Goal: Transaction & Acquisition: Purchase product/service

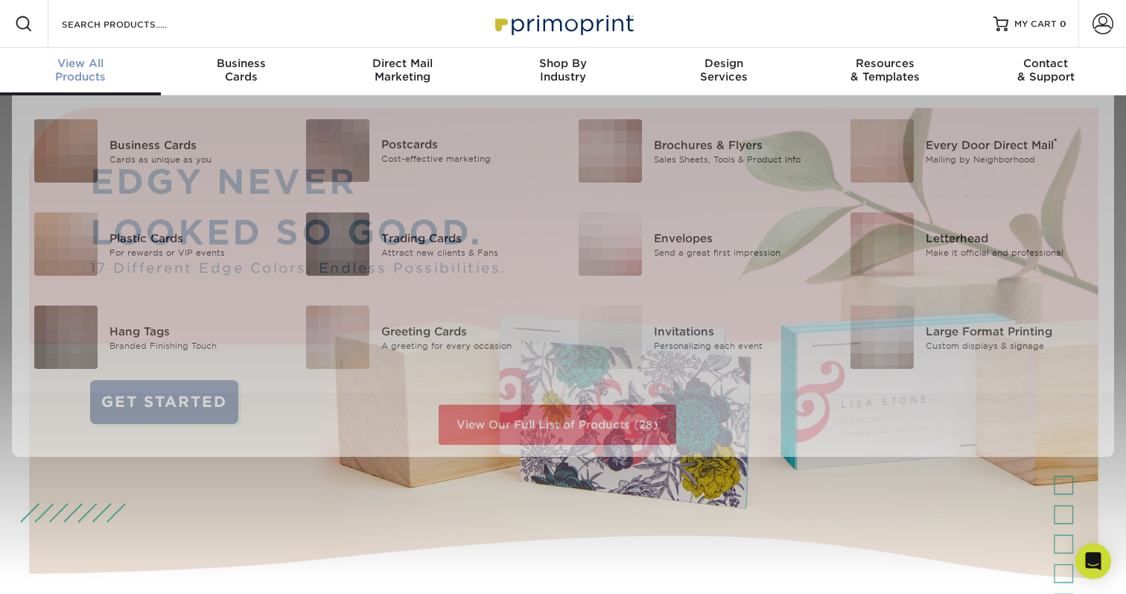
click at [101, 74] on div "View All Products" at bounding box center [80, 70] width 161 height 27
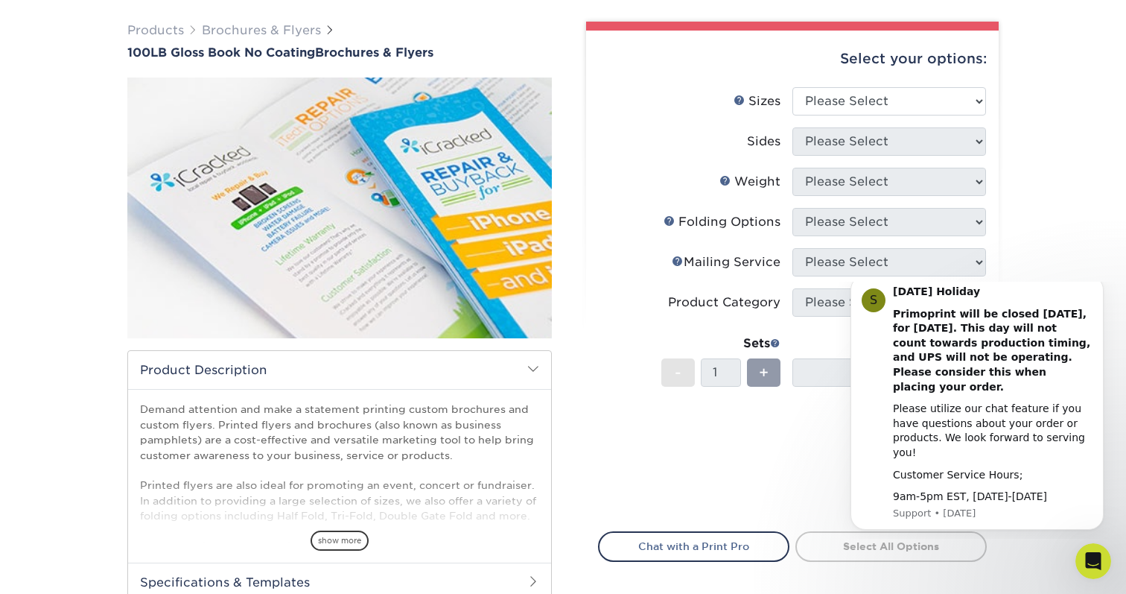
click at [656, 393] on li "Sets - 1 + Quantity per Set 0 (Price includes envelopes)" at bounding box center [792, 372] width 387 height 87
drag, startPoint x: 1102, startPoint y: 299, endPoint x: 1938, endPoint y: 580, distance: 882.0
click at [1102, 284] on icon "Dismiss notification" at bounding box center [1100, 280] width 8 height 8
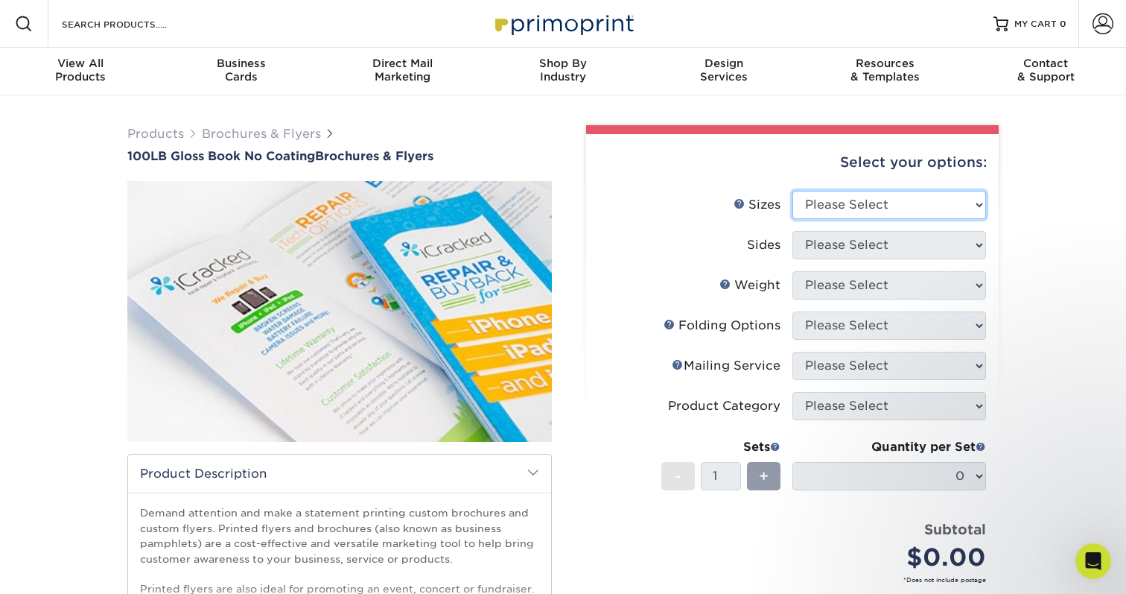
click at [825, 205] on select "Please Select 3.67" x 8.5" 4" x 6" 4" x 8.5" 4" x 9" 4" x 10" 4" x 11" 4" x 15"…" at bounding box center [890, 205] width 194 height 28
click at [864, 208] on select "Please Select 3.67" x 8.5" 4" x 6" 4" x 8.5" 4" x 9" 4" x 10" 4" x 11" 4" x 15"…" at bounding box center [890, 205] width 194 height 28
select select "11.00x17.00"
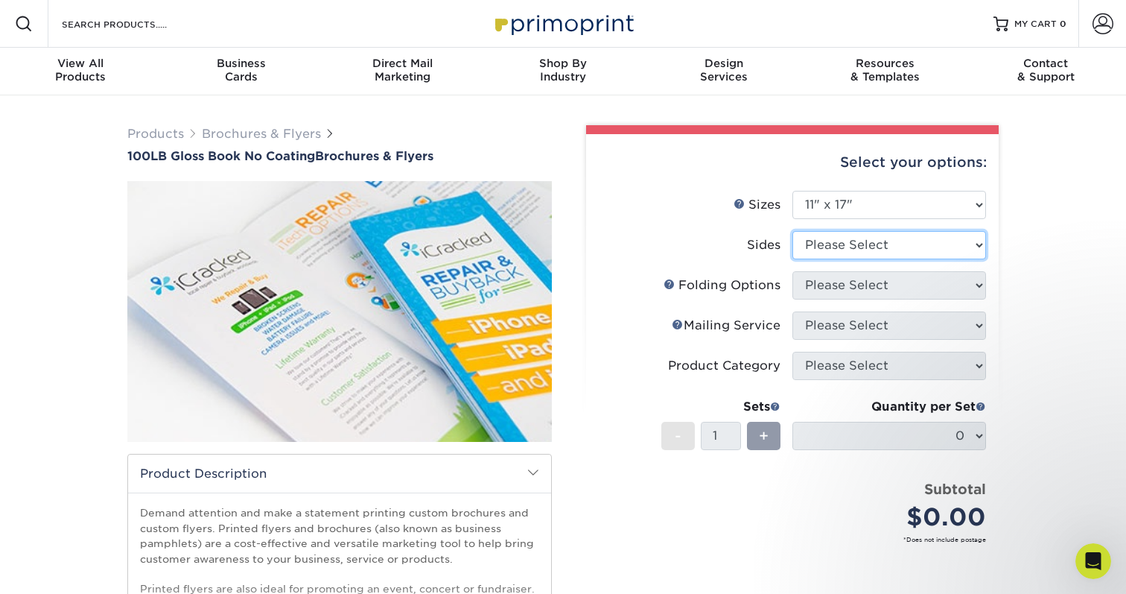
click at [822, 241] on select "Please Select Print Both Sides Print Front Only" at bounding box center [890, 245] width 194 height 28
select select "32d3c223-f82c-492b-b915-ba065a00862f"
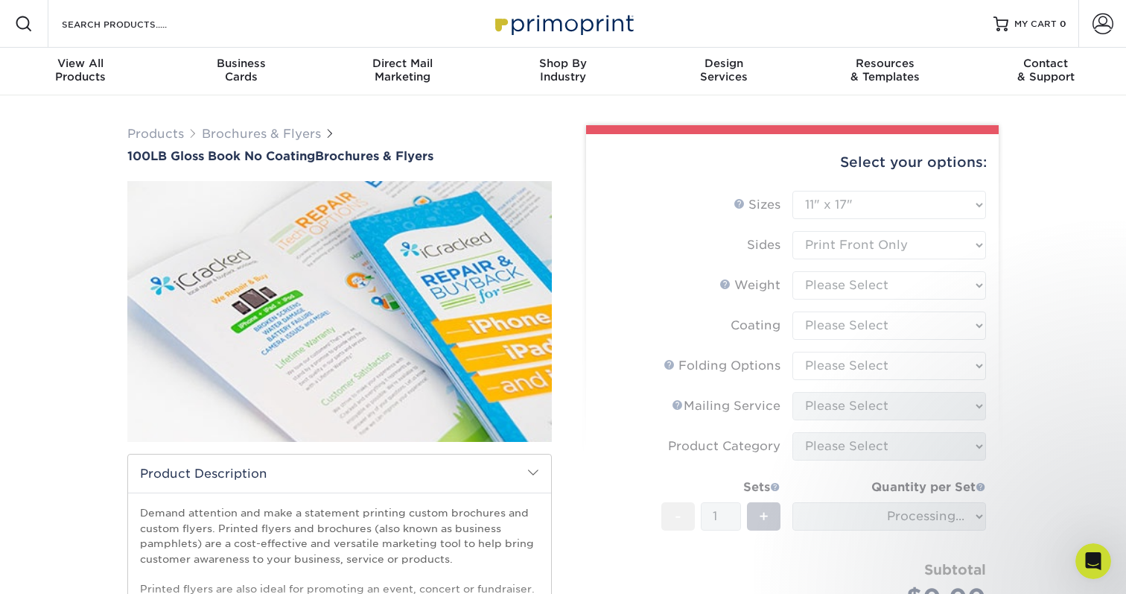
click at [817, 288] on form "Sizes Help Sizes Please Select 3.67" x 8.5" 4" x 6" 4" x 8.5" 4" x 9" 4" x 10" …" at bounding box center [792, 424] width 389 height 467
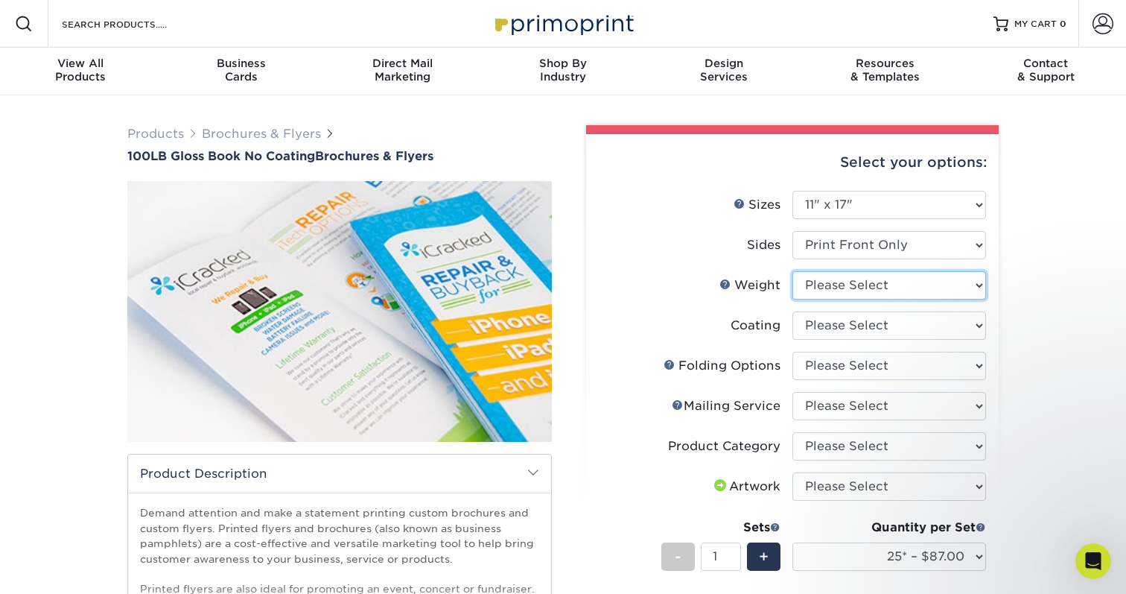
click at [817, 288] on select "Please Select 100LB" at bounding box center [890, 285] width 194 height 28
select select "100LB"
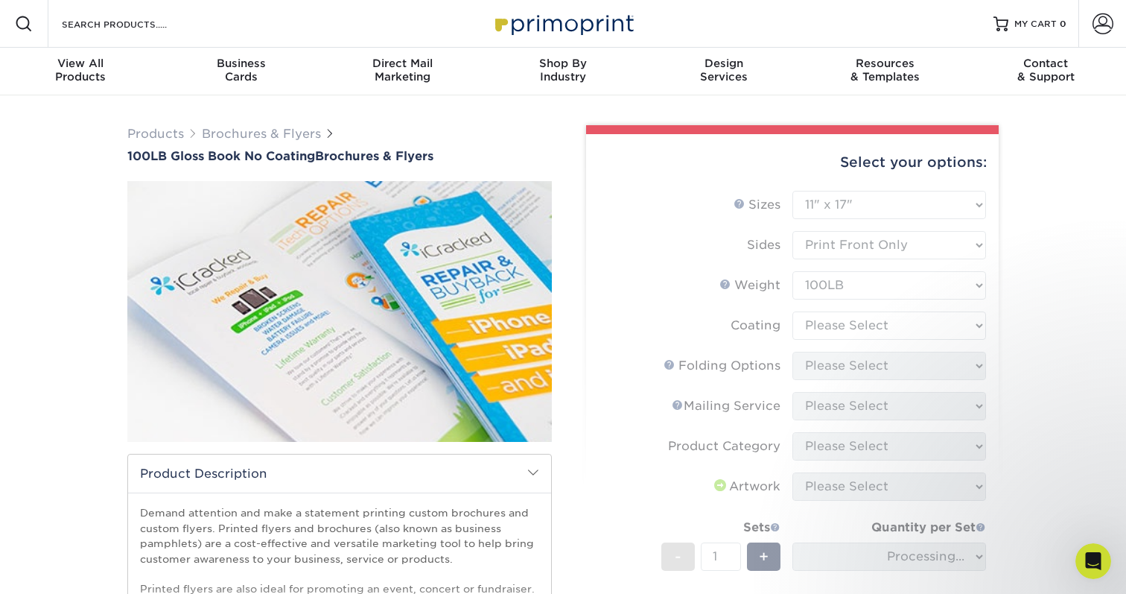
click at [818, 327] on form "Sizes Help Sizes Please Select 3.67" x 8.5" 4" x 6" 4" x 8.5" 4" x 9" 4" x 10" …" at bounding box center [792, 444] width 389 height 507
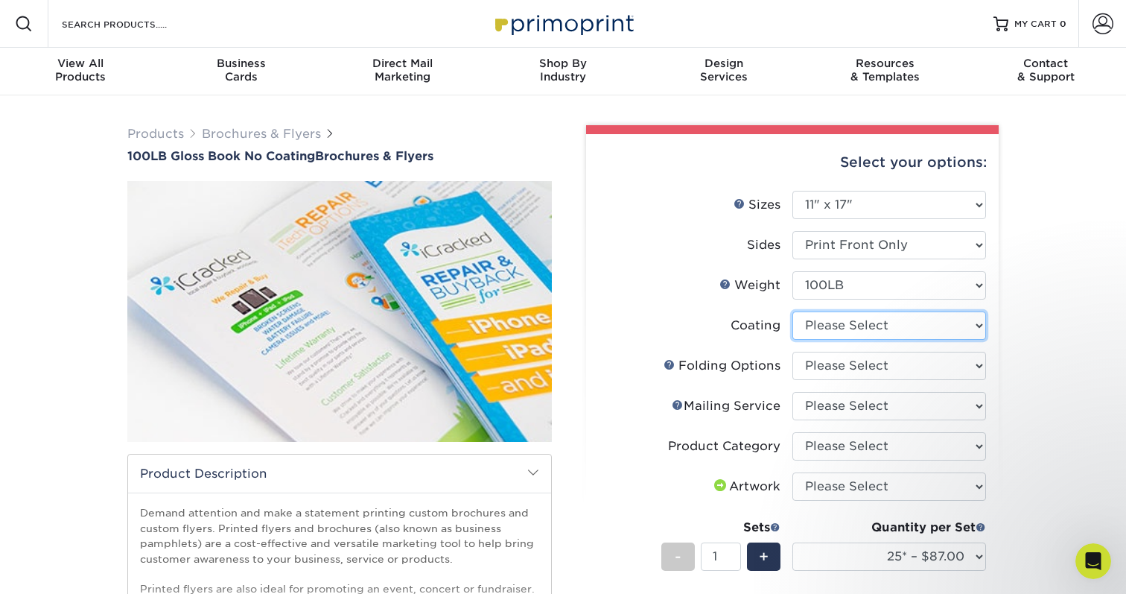
click at [818, 327] on select at bounding box center [890, 325] width 194 height 28
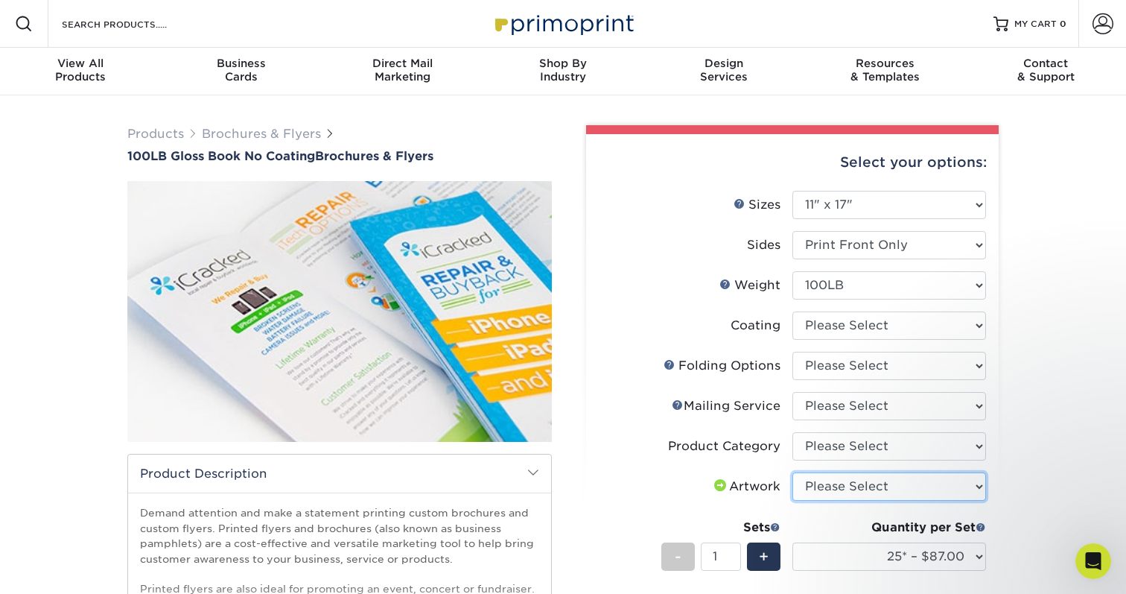
click at [814, 485] on select "Please Select I will upload files I need a design - $175" at bounding box center [890, 486] width 194 height 28
select select "upload"
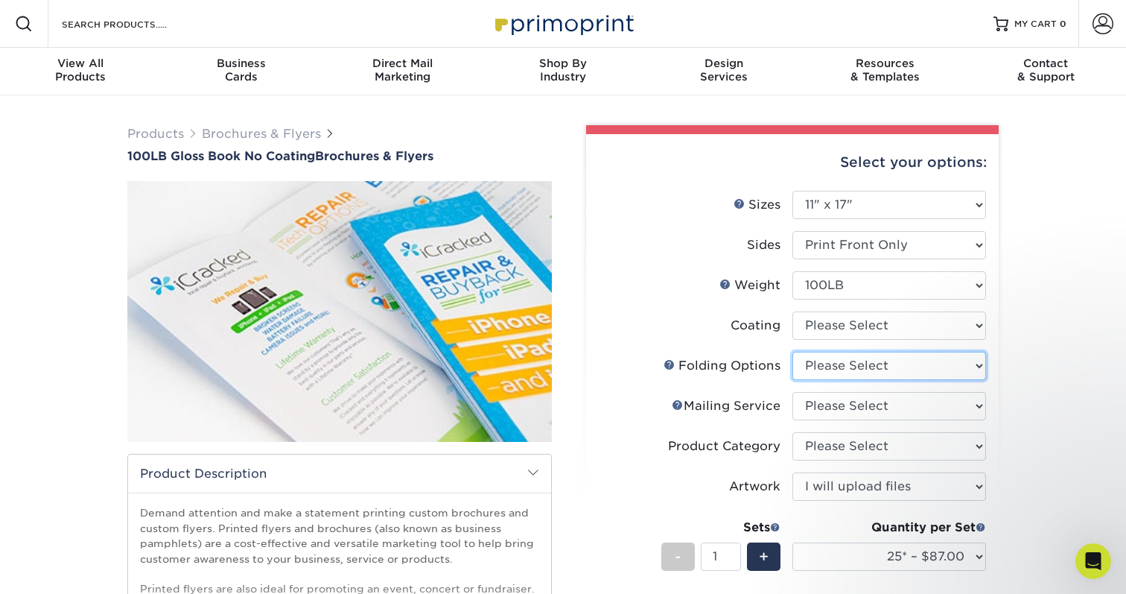
click at [811, 361] on select "Please Select FLAT - No Folding Accordion Fold Roll Fold Tri-Fold / Letter Fold…" at bounding box center [890, 366] width 194 height 28
select select "9b1d5825-34d1-4721-9874-ed79abb003d7"
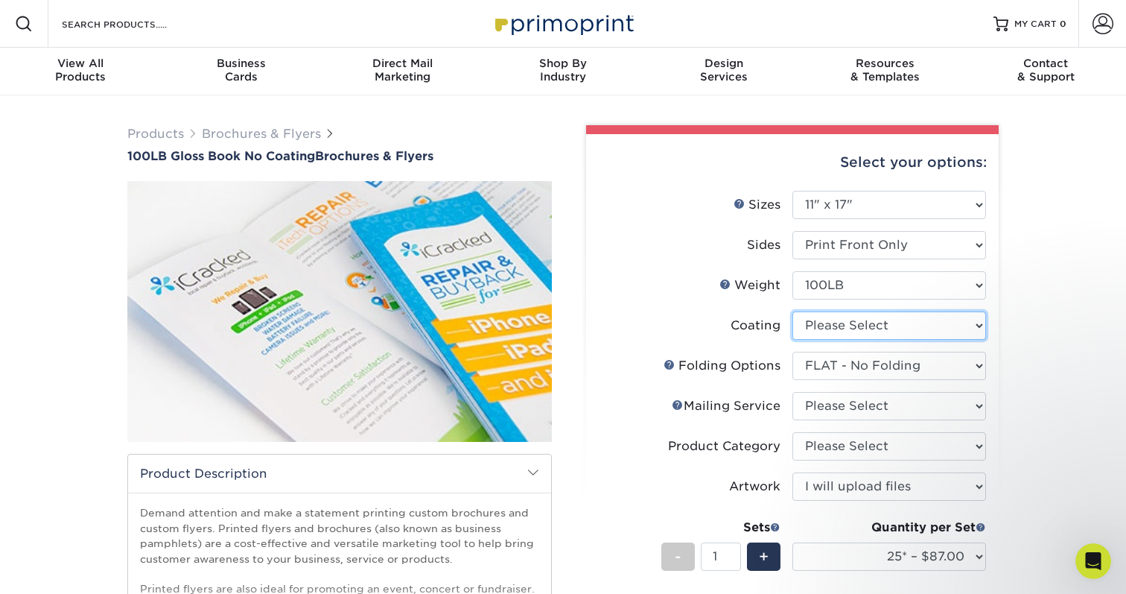
click at [874, 329] on select at bounding box center [890, 325] width 194 height 28
select select "3e7618de-abca-4bda-9f97-8b9129e913d8"
select select "-1"
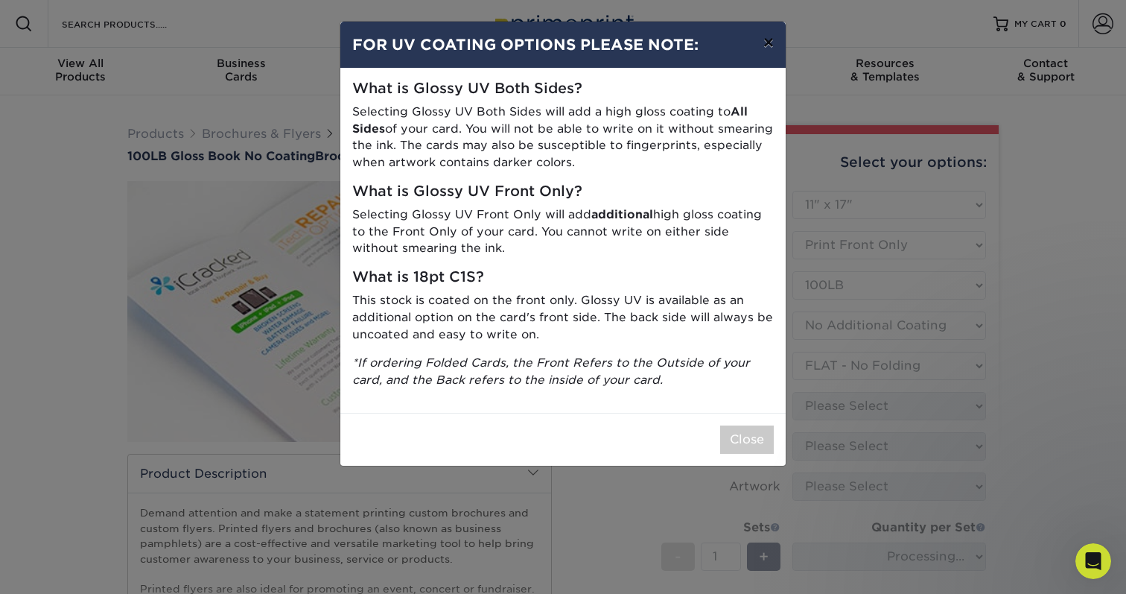
click at [771, 40] on button "×" at bounding box center [769, 43] width 34 height 42
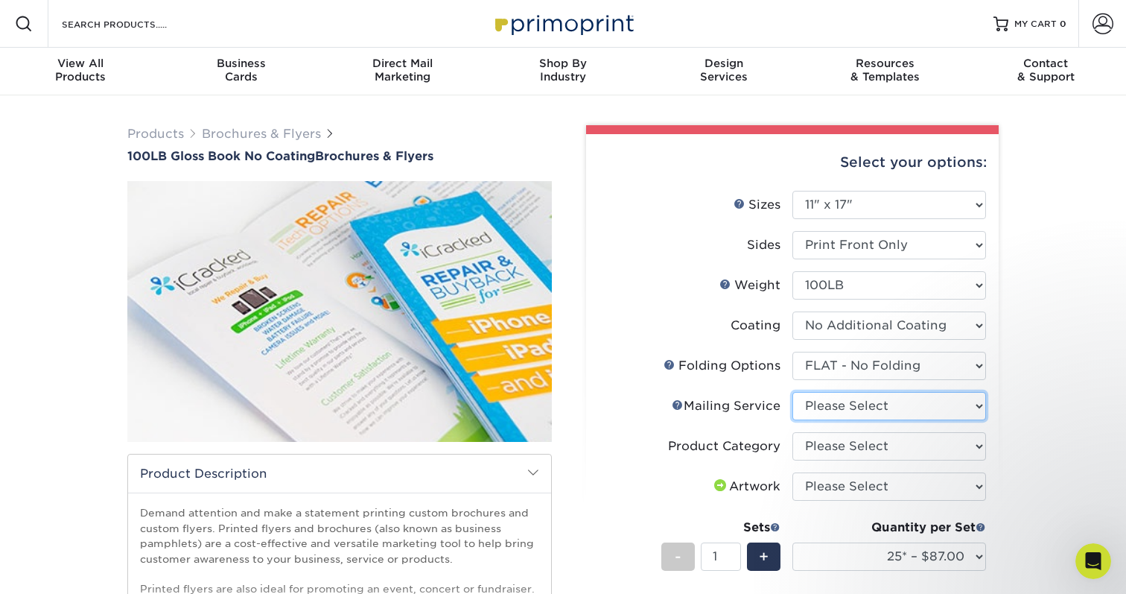
click at [814, 409] on select "Please Select No Direct Mailing Service No, I will mail/stamp/imprint Direct Ma…" at bounding box center [890, 406] width 194 height 28
click at [801, 407] on select "Please Select No Direct Mailing Service No, I will mail/stamp/imprint Direct Ma…" at bounding box center [890, 406] width 194 height 28
select select "3e5e9bdd-d78a-4c28-a41d-fe1407925ca6"
click at [795, 443] on select "Please Select Flyers and Brochures" at bounding box center [890, 446] width 194 height 28
select select "1a668080-6b7c-4174-b399-2c3833b27ef4"
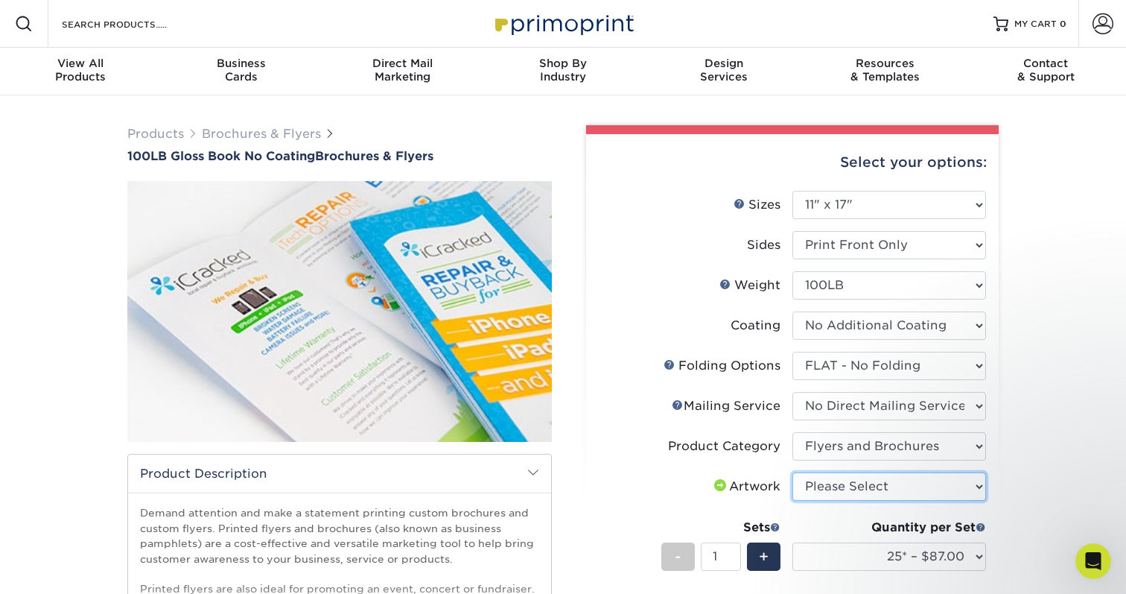
select select "upload"
click at [785, 457] on label "Product Category" at bounding box center [696, 446] width 194 height 28
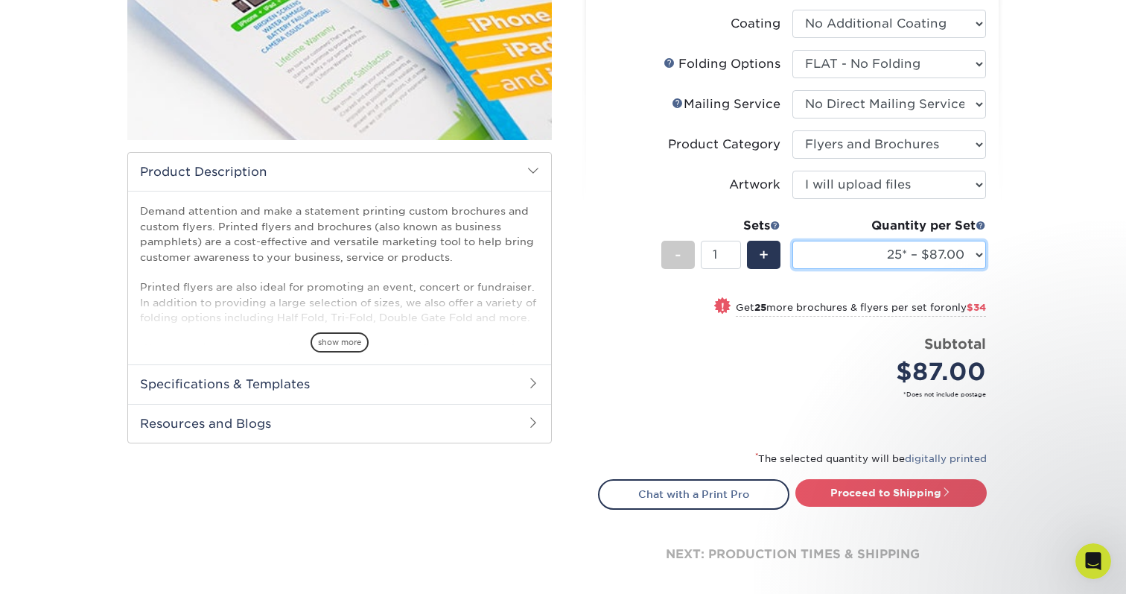
scroll to position [323, 0]
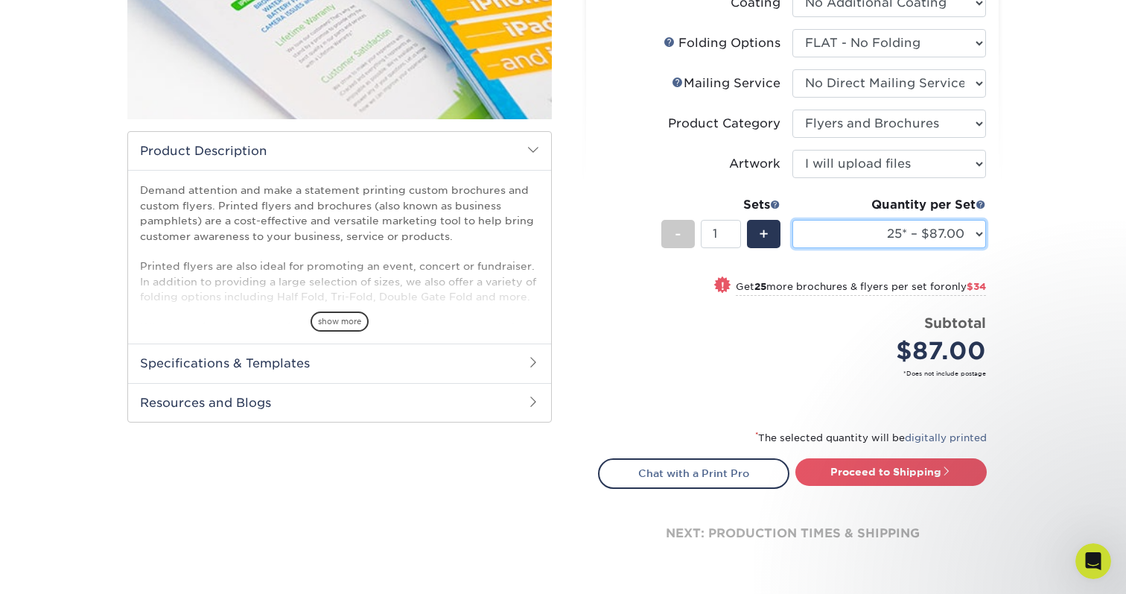
click at [922, 236] on select "25* – $87.00 50* – $121.00 75* – $152.00 100* – $180.00 250* – $338.00 500 – $6…" at bounding box center [890, 234] width 194 height 28
select select "250* – $338.00"
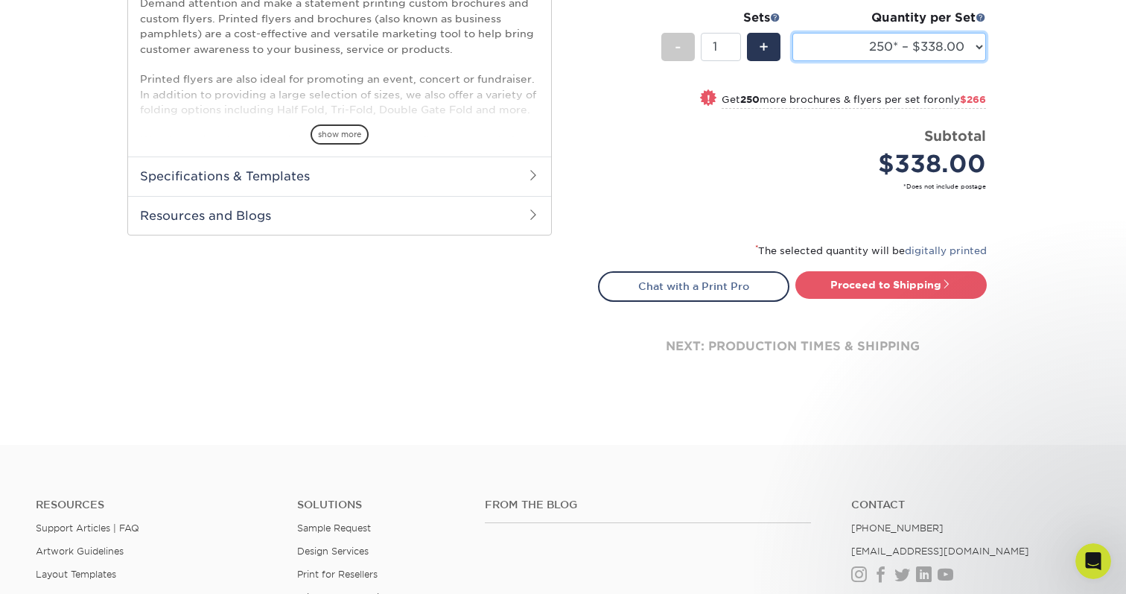
scroll to position [510, 0]
click at [407, 170] on h2 "Specifications & Templates" at bounding box center [339, 175] width 423 height 39
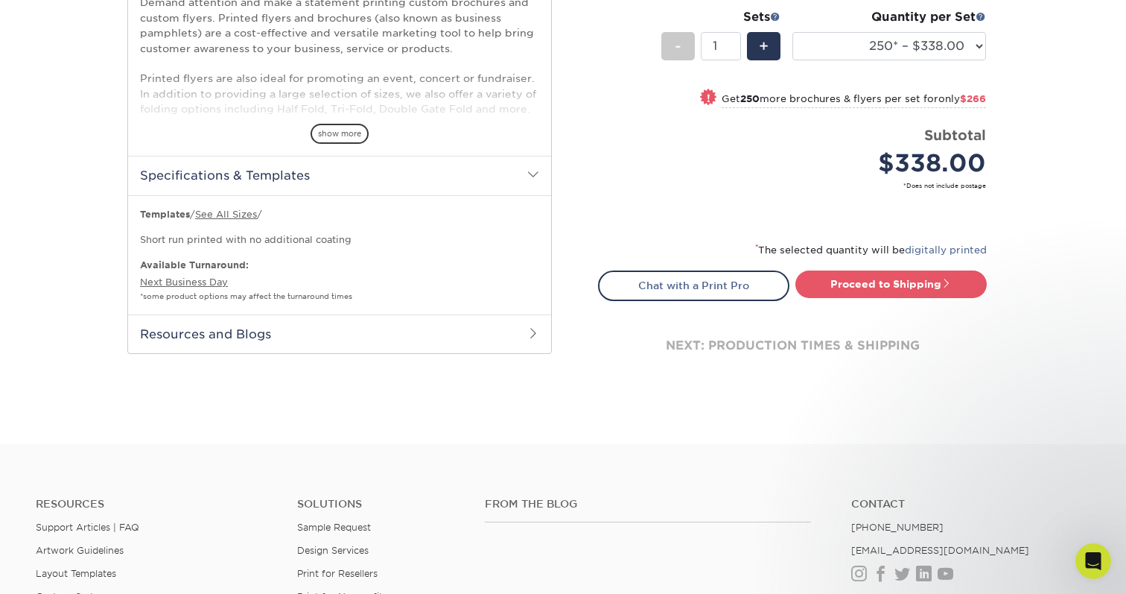
click at [216, 332] on h2 "Resources and Blogs" at bounding box center [339, 333] width 423 height 39
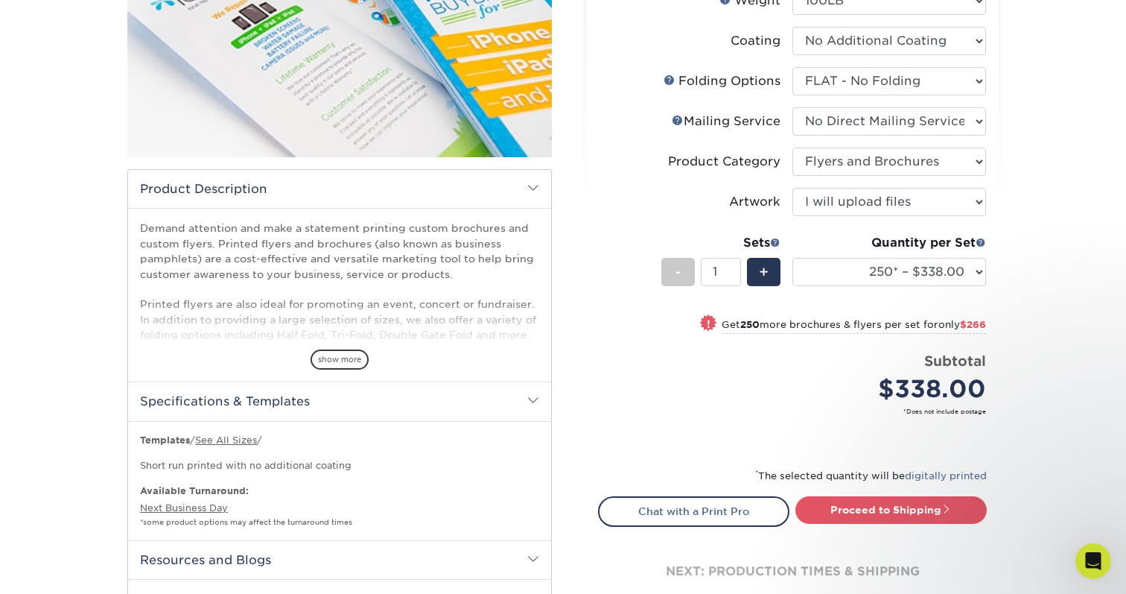
scroll to position [279, 0]
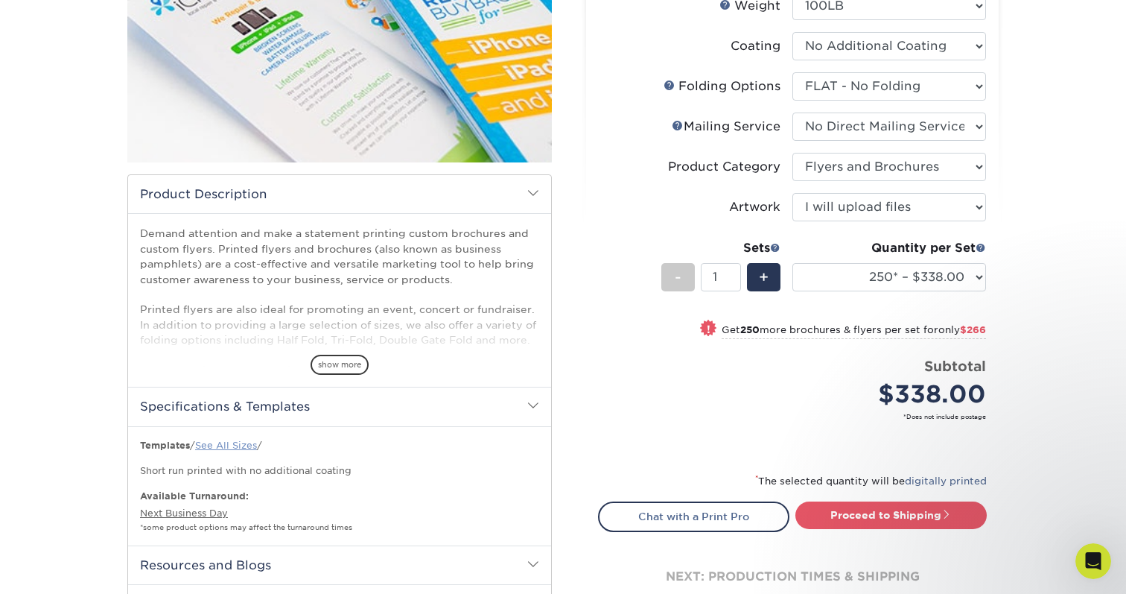
click at [243, 442] on link "See All Sizes" at bounding box center [226, 445] width 62 height 11
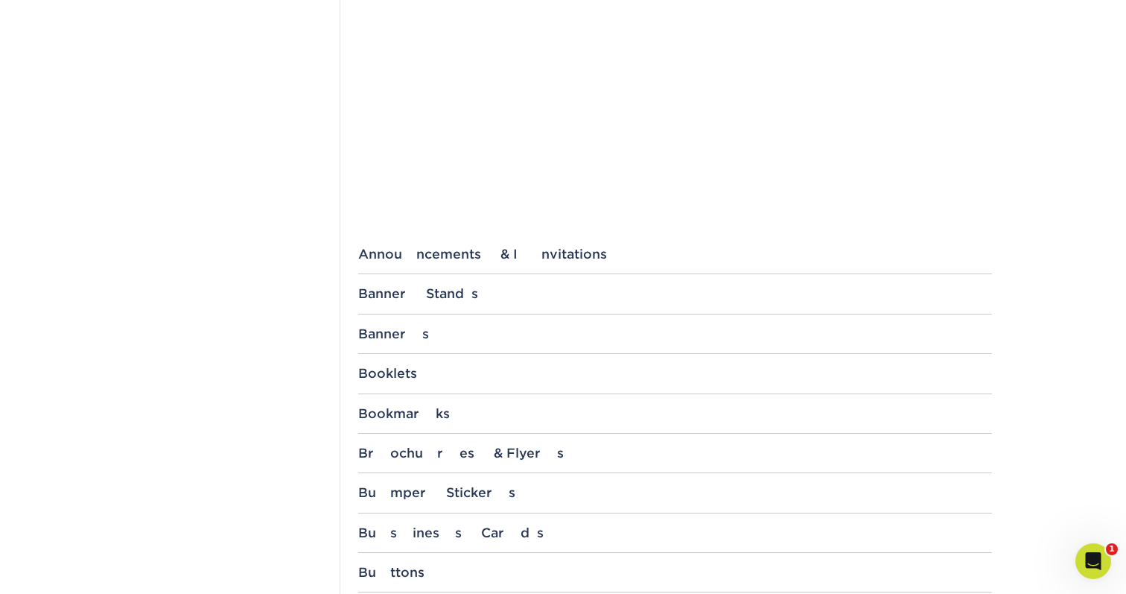
scroll to position [410, 0]
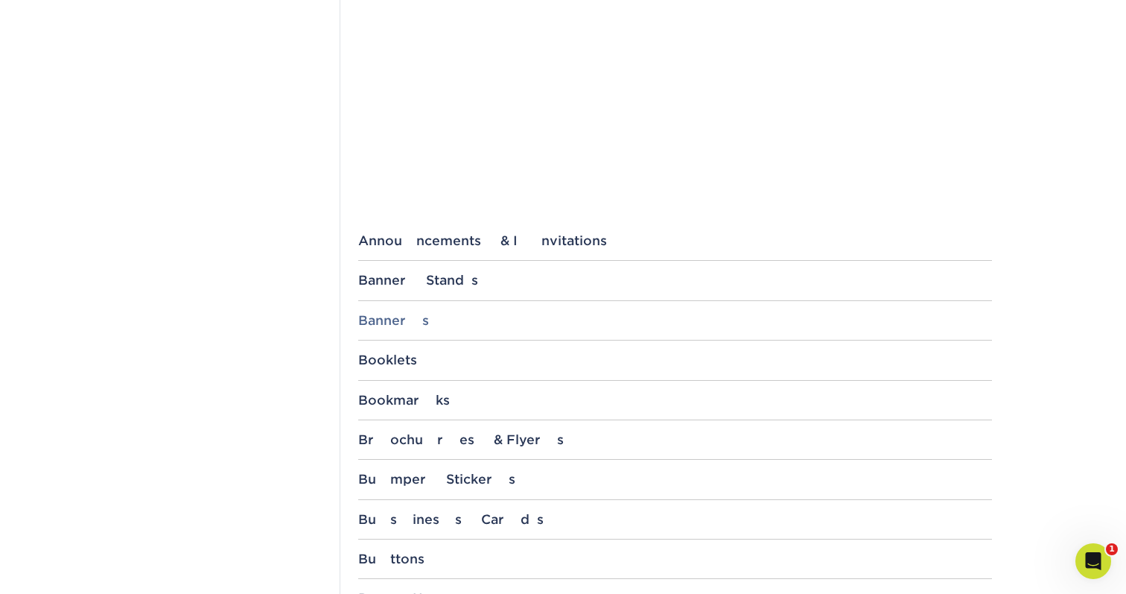
click at [428, 320] on div "Banners" at bounding box center [675, 320] width 634 height 15
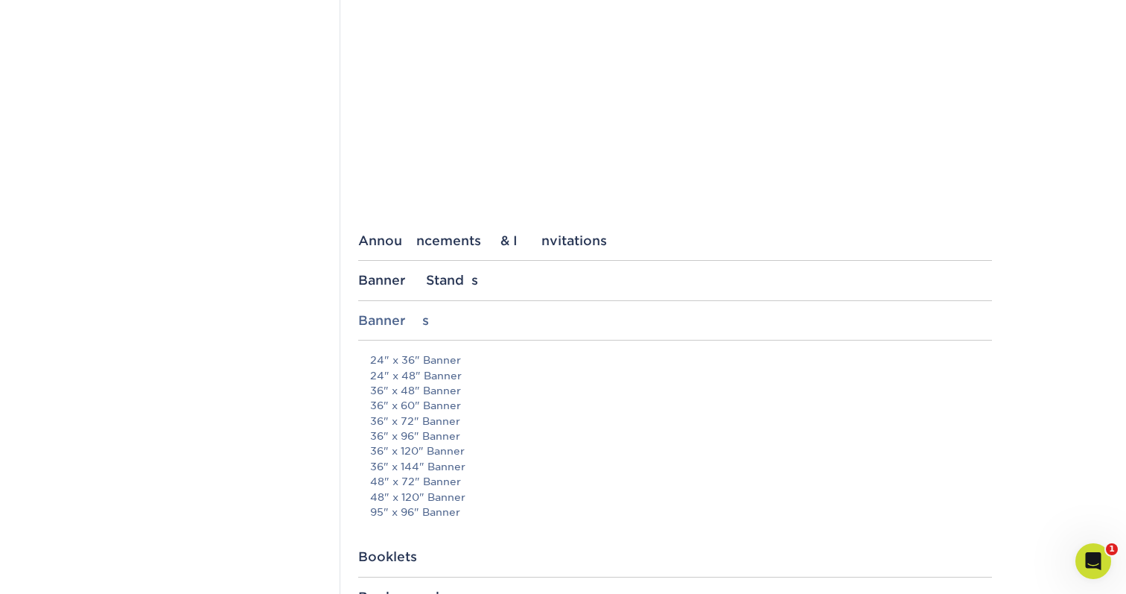
click at [386, 323] on div "Banners" at bounding box center [675, 320] width 634 height 15
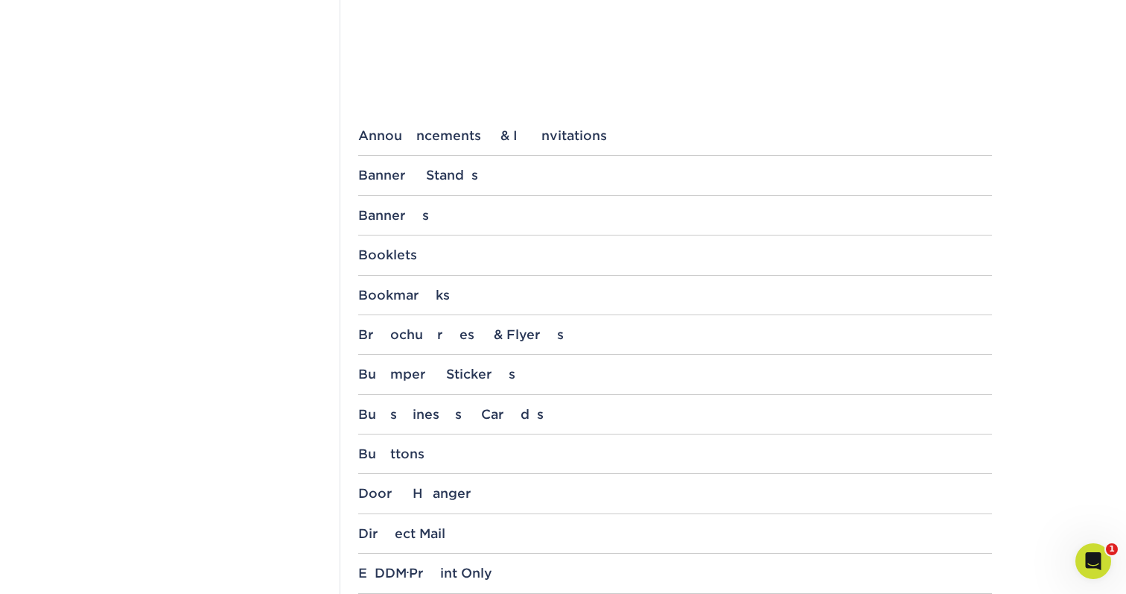
scroll to position [538, 0]
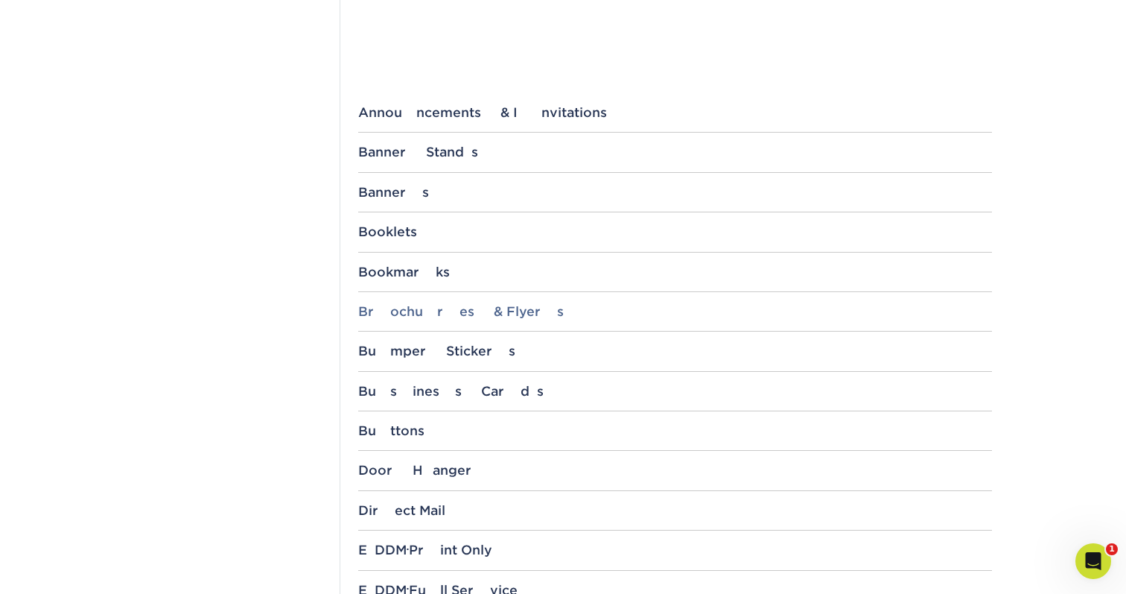
click at [420, 311] on div "Brochures & Flyers" at bounding box center [675, 311] width 634 height 15
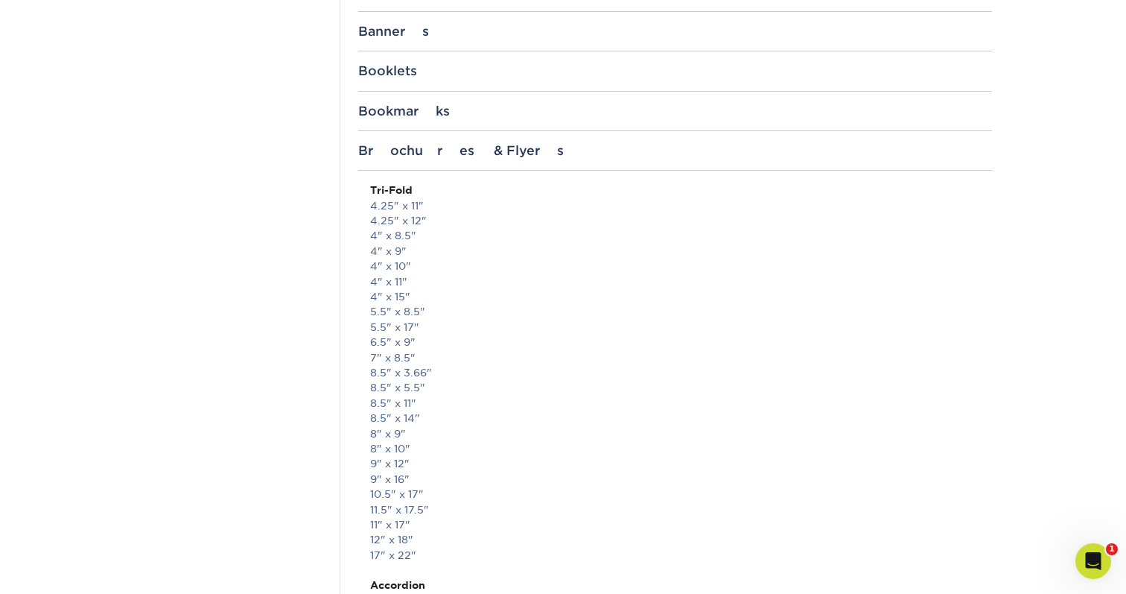
scroll to position [888, 0]
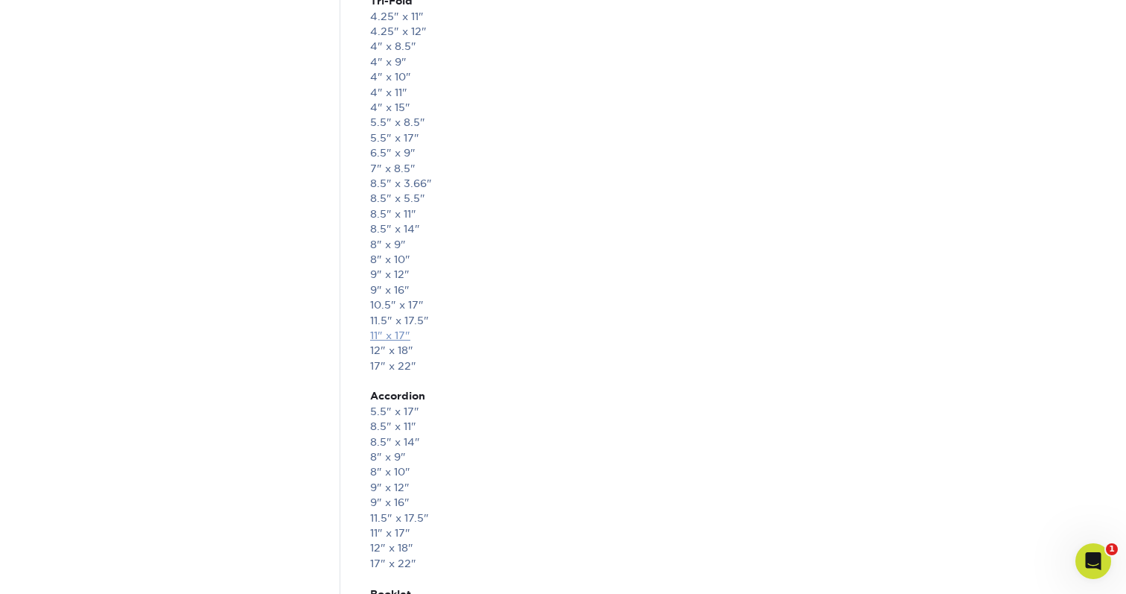
click at [378, 329] on link "11" x 17"" at bounding box center [390, 335] width 40 height 12
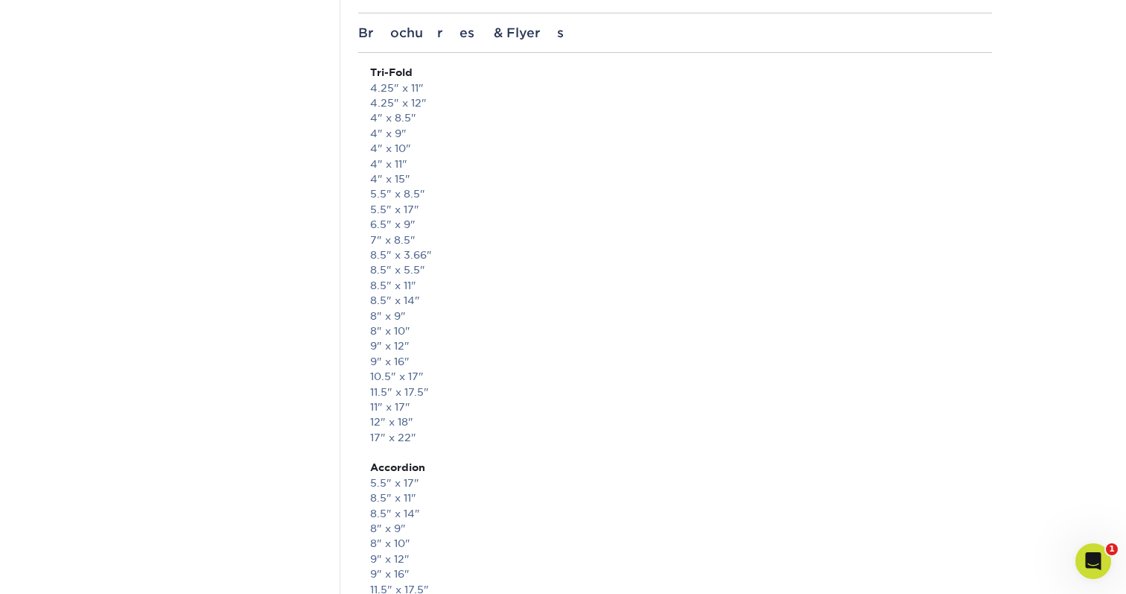
scroll to position [728, 0]
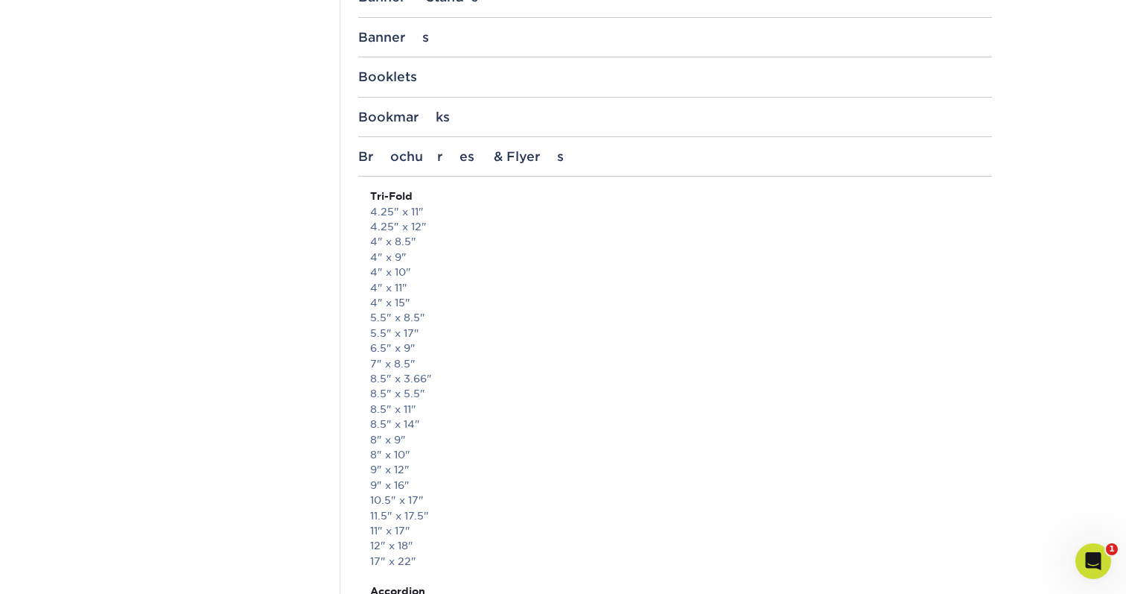
scroll to position [688, 0]
click at [669, 162] on div "Brochures & Flyers" at bounding box center [675, 161] width 634 height 15
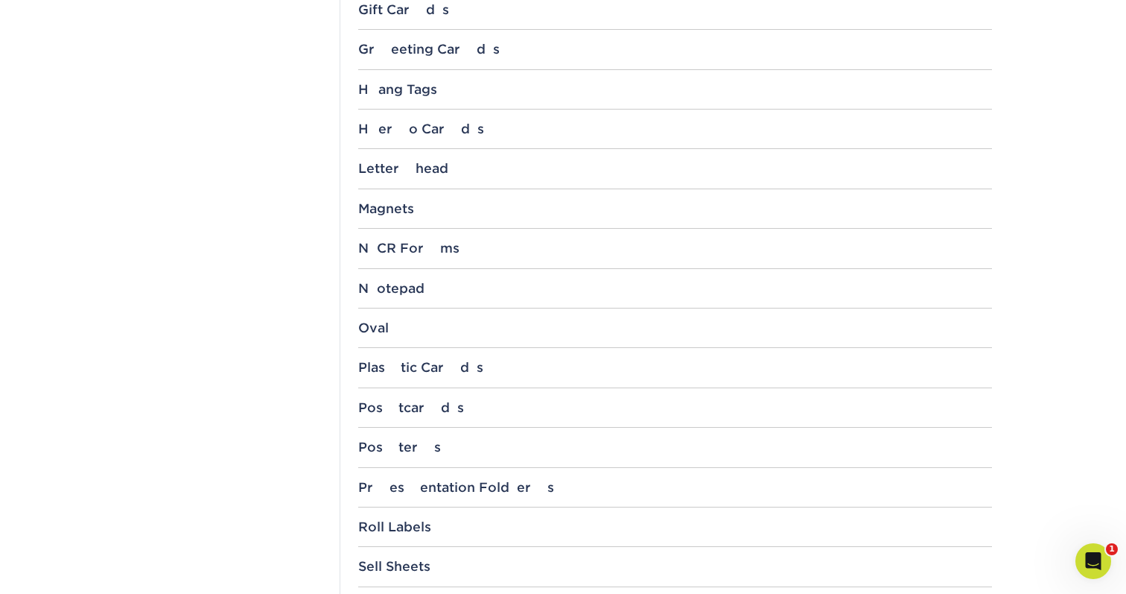
scroll to position [1279, 0]
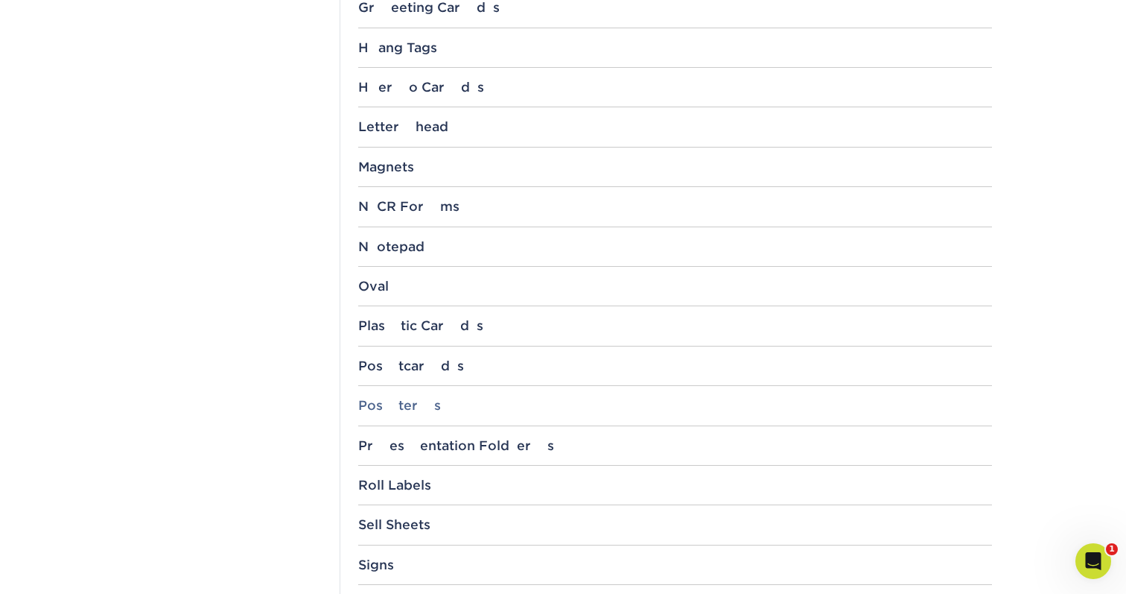
click at [409, 398] on div "Posters" at bounding box center [675, 405] width 634 height 15
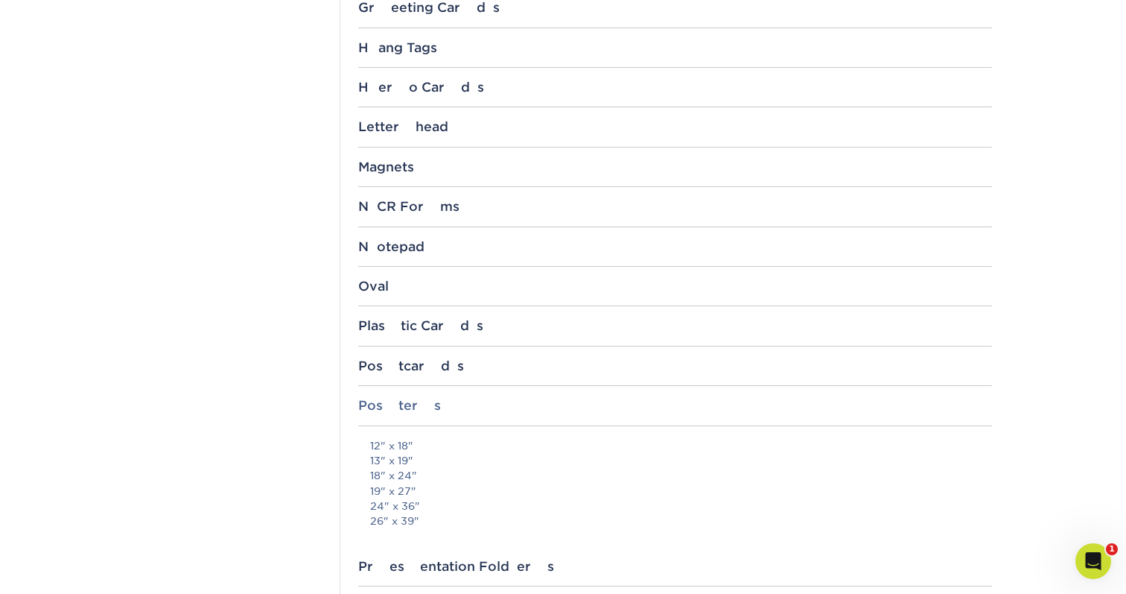
scroll to position [1322, 0]
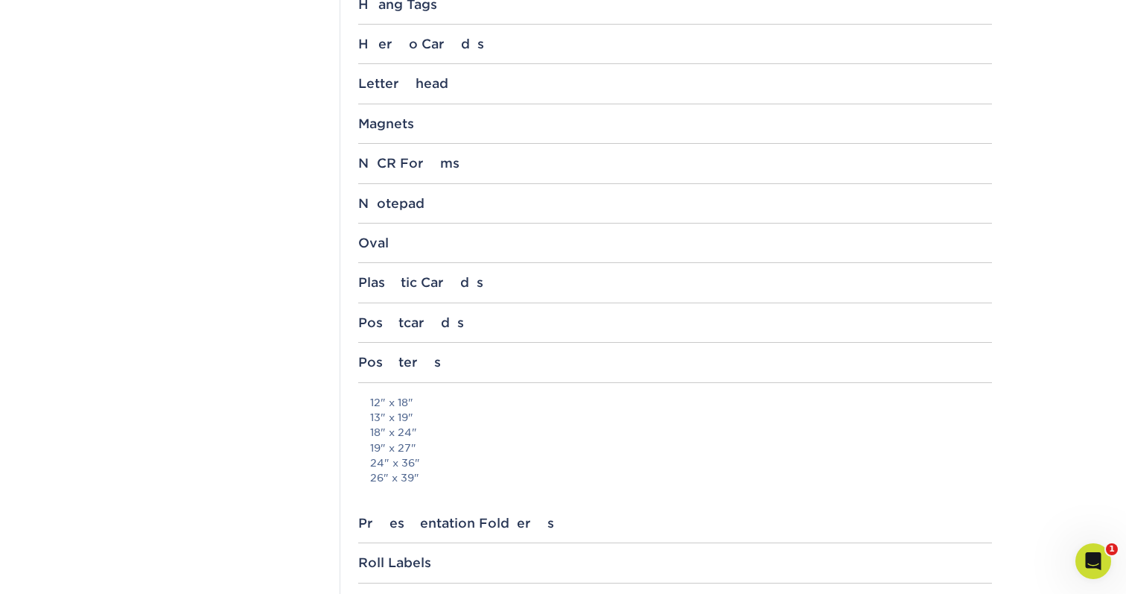
click at [367, 358] on div "Posters" at bounding box center [675, 362] width 634 height 15
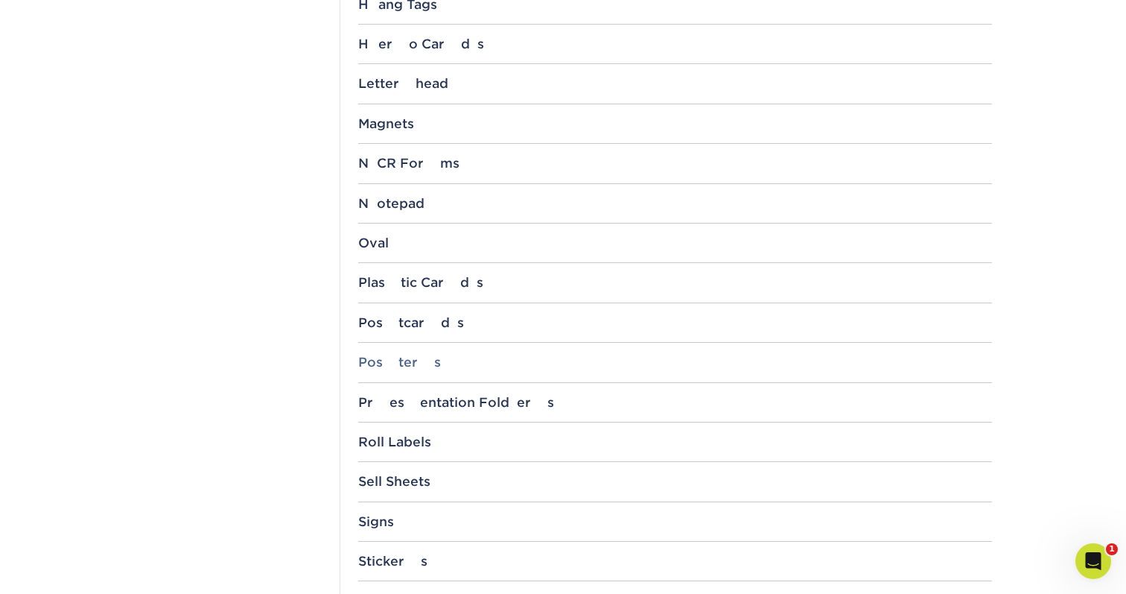
click at [367, 358] on div "Posters" at bounding box center [675, 362] width 634 height 15
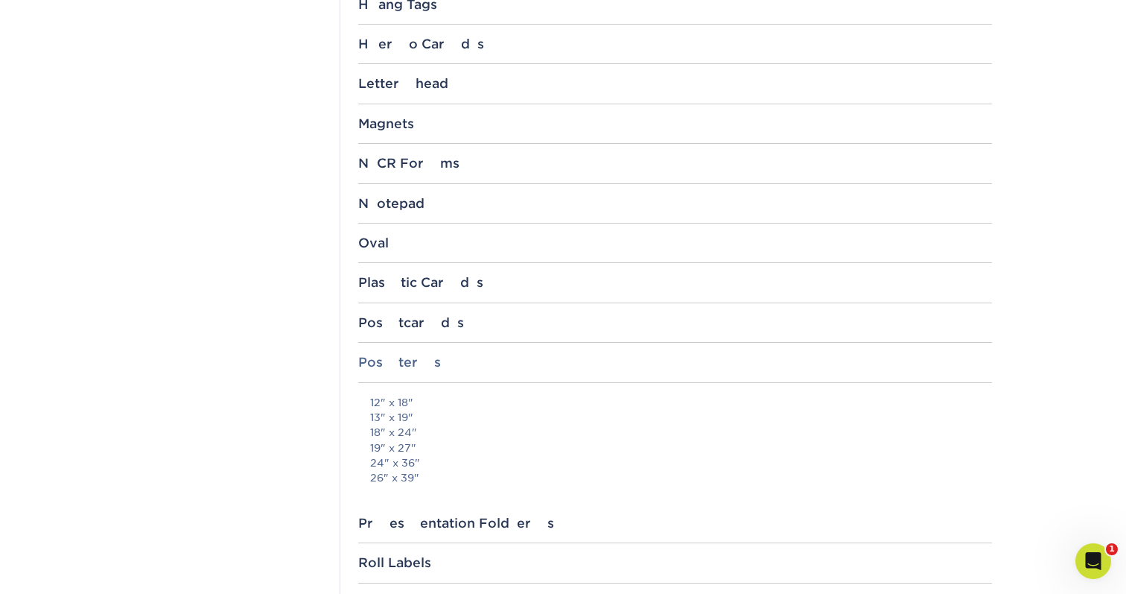
click at [367, 358] on div "Posters" at bounding box center [675, 362] width 634 height 15
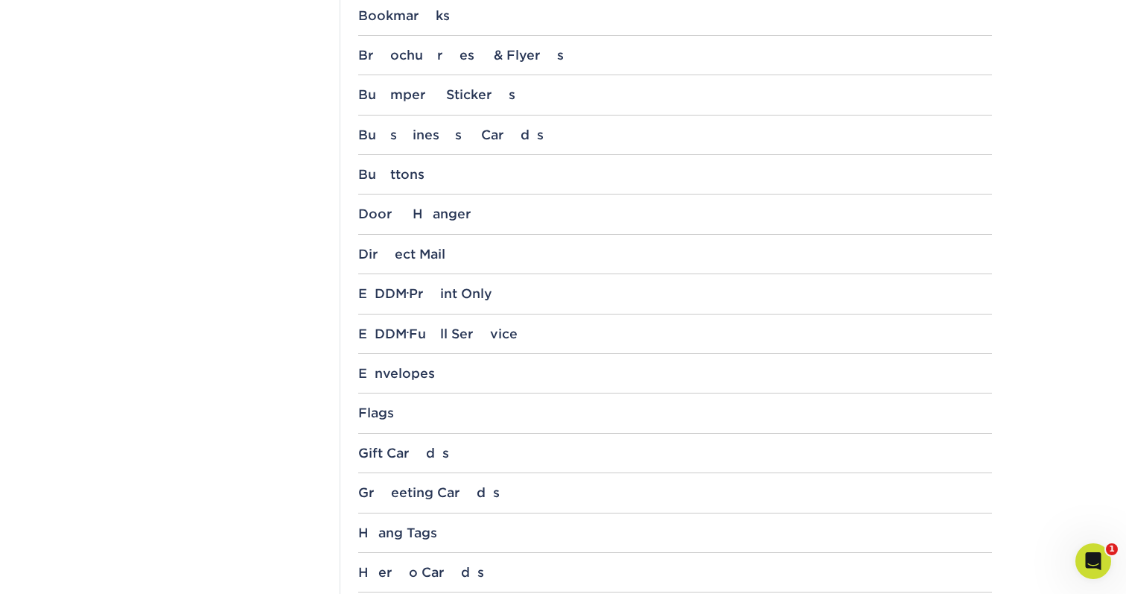
scroll to position [793, 0]
click at [466, 48] on div "Brochures & Flyers" at bounding box center [675, 55] width 634 height 15
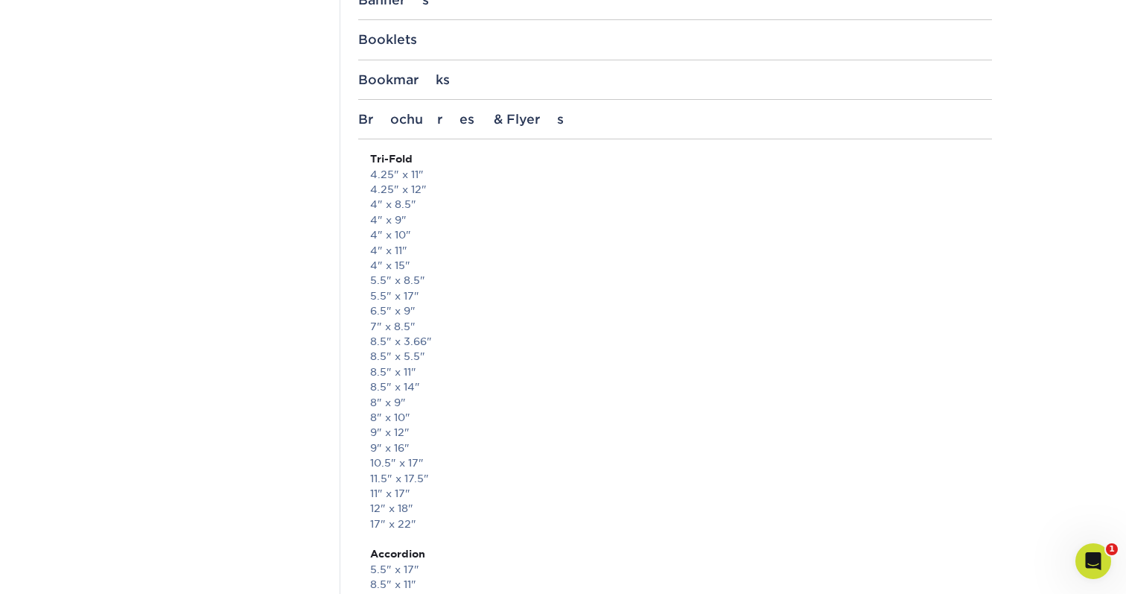
scroll to position [729, 0]
click at [498, 116] on div "Brochures & Flyers" at bounding box center [675, 120] width 634 height 15
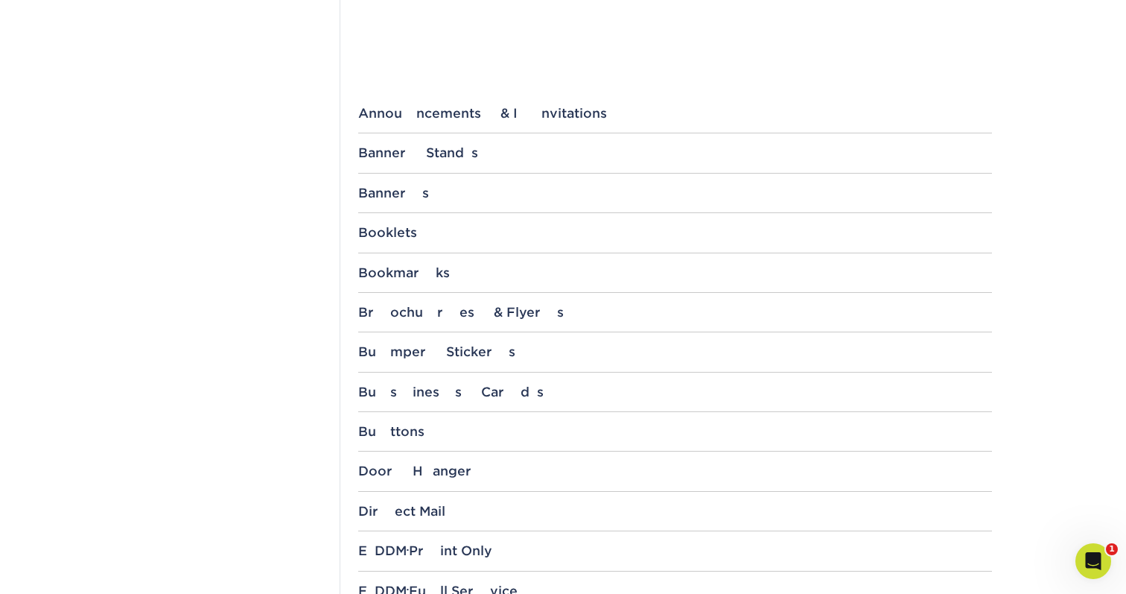
scroll to position [536, 0]
click at [413, 117] on div "Announcements & Invitations" at bounding box center [675, 114] width 634 height 15
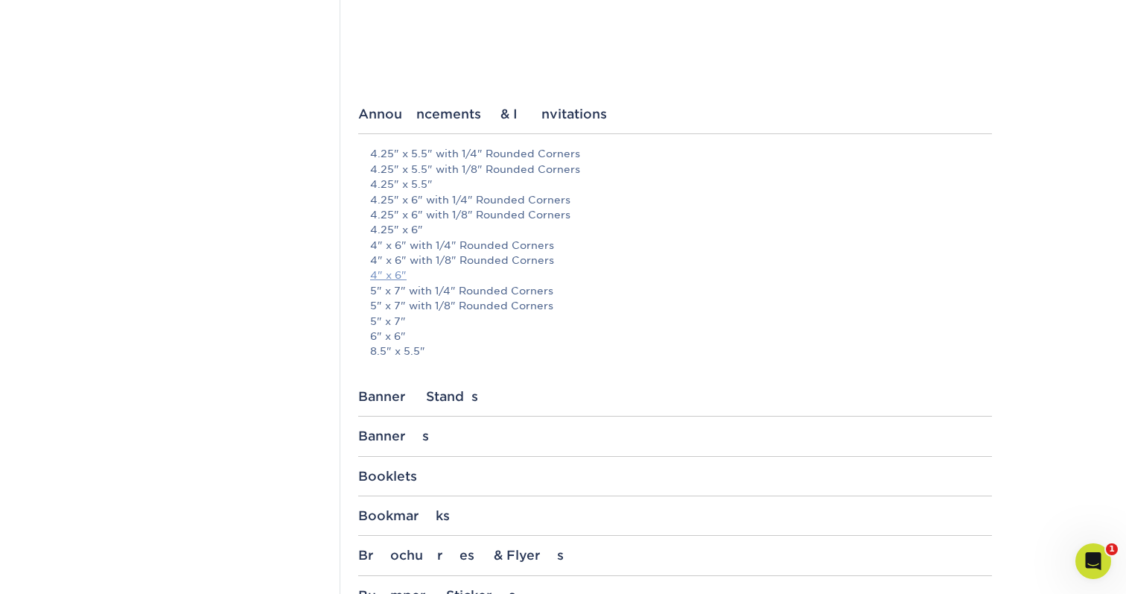
click at [391, 269] on link "4" x 6"" at bounding box center [388, 275] width 37 height 12
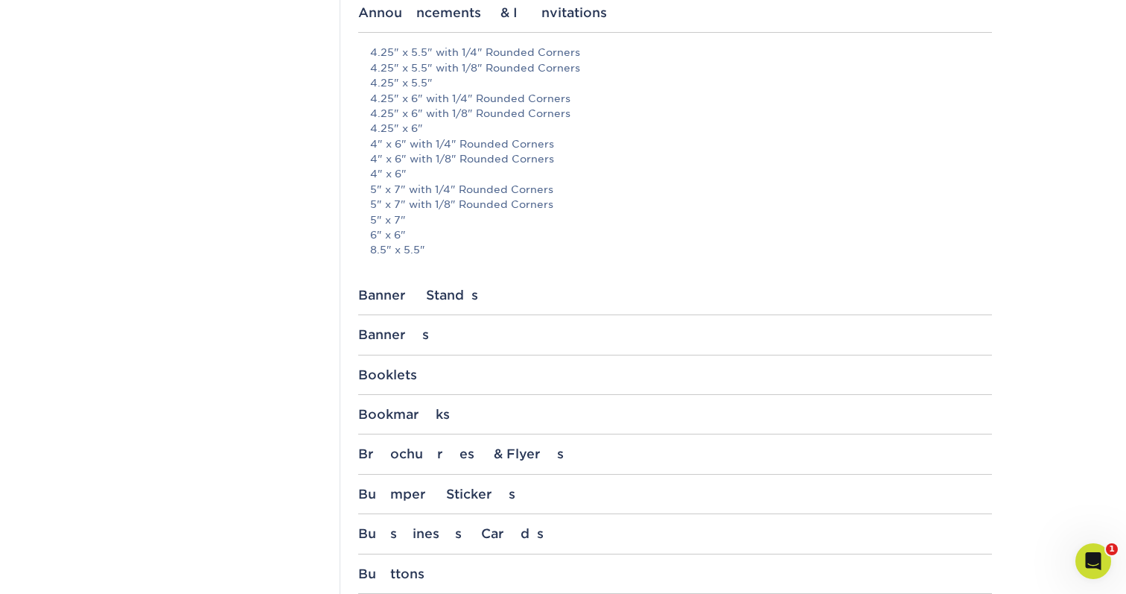
scroll to position [635, 0]
click at [391, 384] on div "Booklets 8.5" x 5.5" Booklet 8.5" x 11" Booklet" at bounding box center [675, 383] width 634 height 28
click at [390, 373] on div "Booklets" at bounding box center [675, 376] width 634 height 15
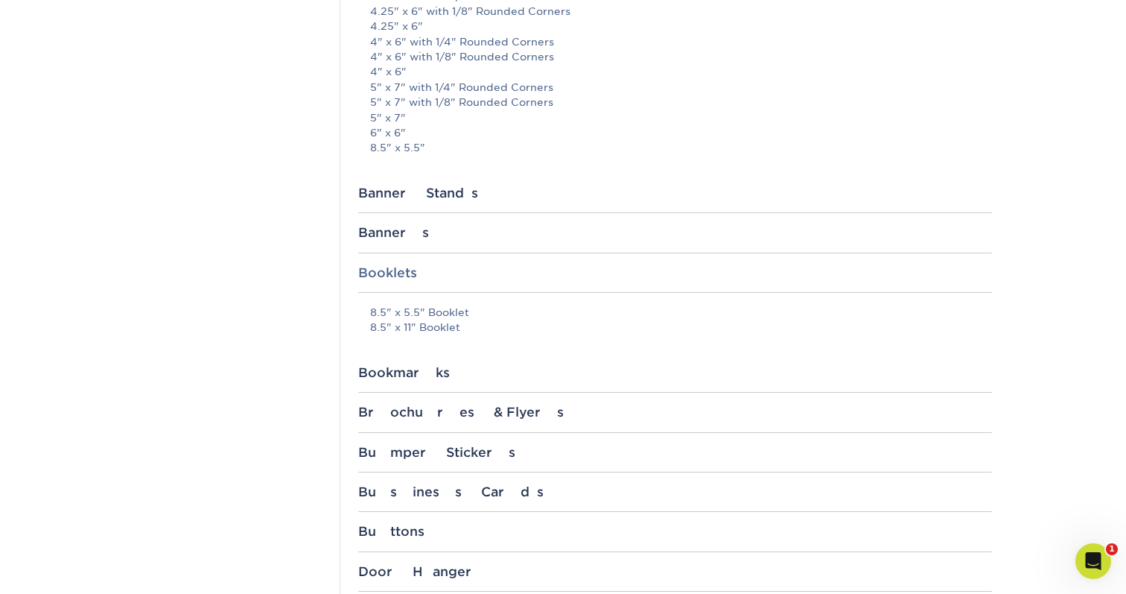
scroll to position [752, 0]
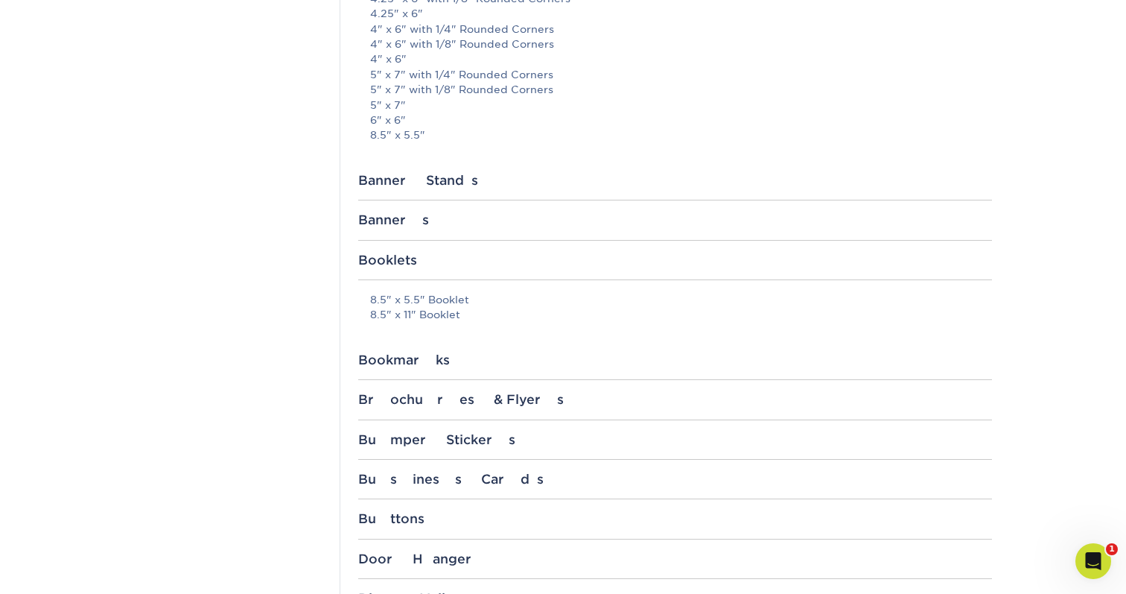
click at [396, 381] on div "File Templates Using Primoprint "Certified Templates" ensures proper, speedy, a…" at bounding box center [675, 496] width 670 height 2178
click at [399, 394] on div "Brochures & Flyers" at bounding box center [675, 399] width 634 height 15
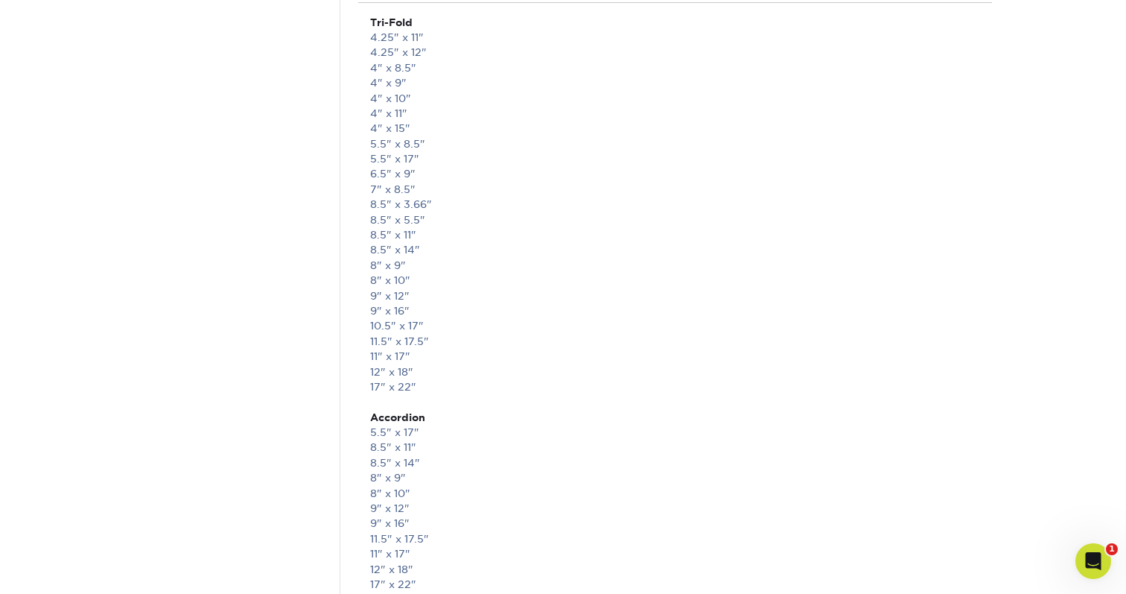
scroll to position [936, 0]
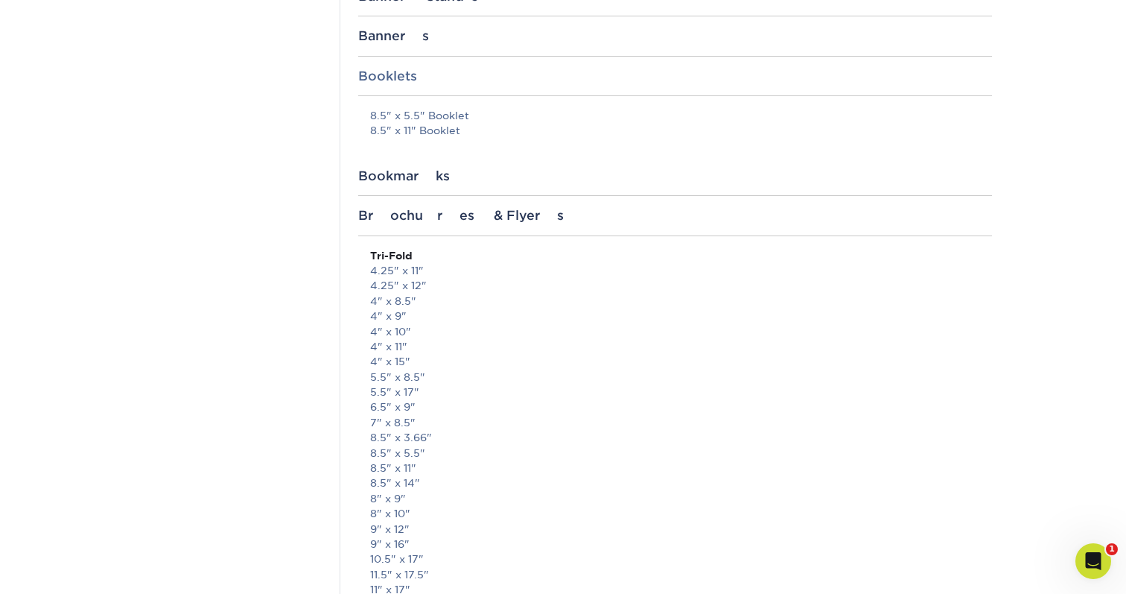
click at [405, 74] on div "Booklets" at bounding box center [675, 76] width 634 height 15
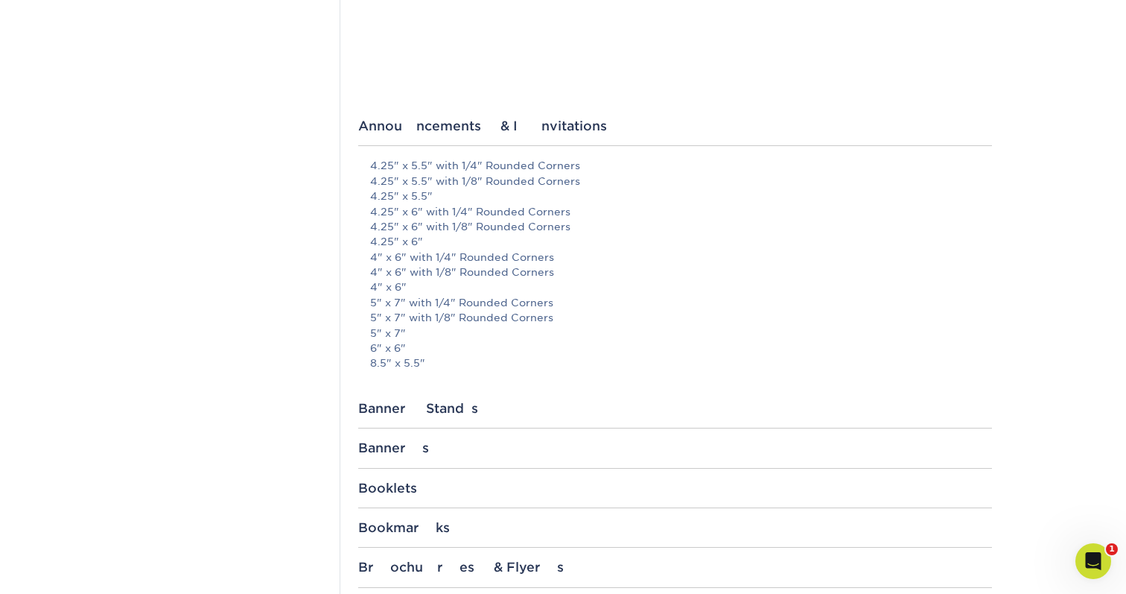
scroll to position [363, 0]
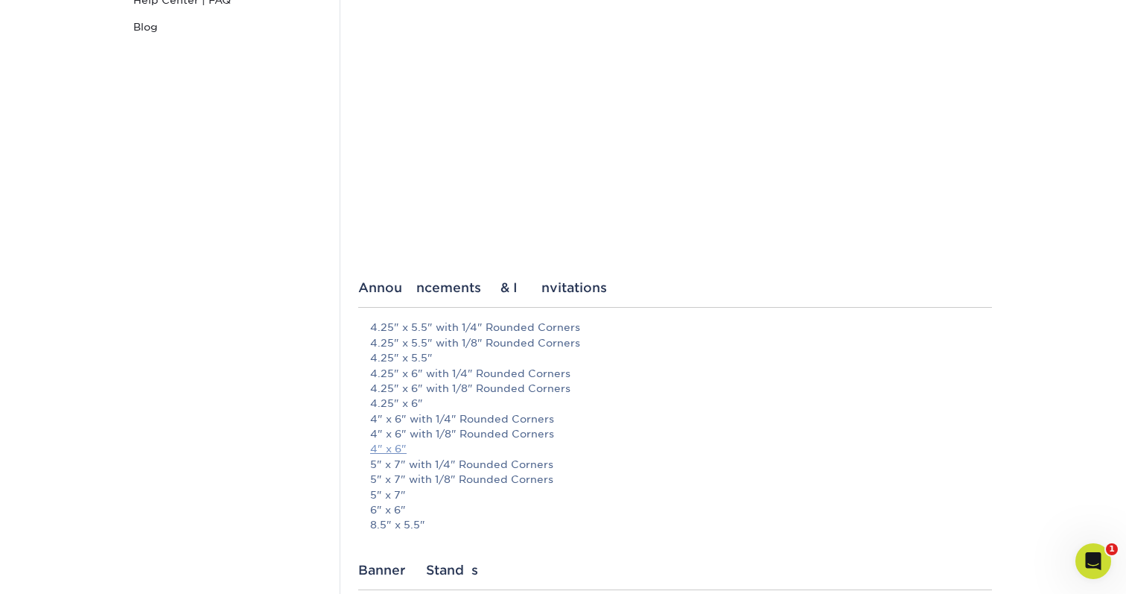
click at [396, 445] on link "4" x 6"" at bounding box center [388, 449] width 37 height 12
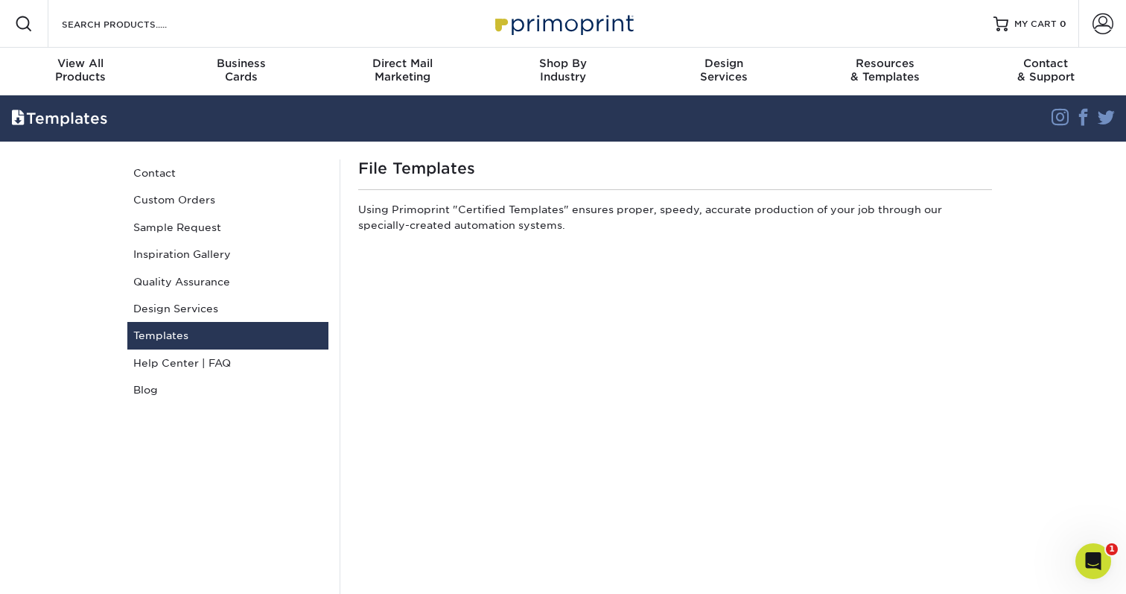
scroll to position [0, 0]
click at [1098, 31] on span at bounding box center [1103, 23] width 21 height 21
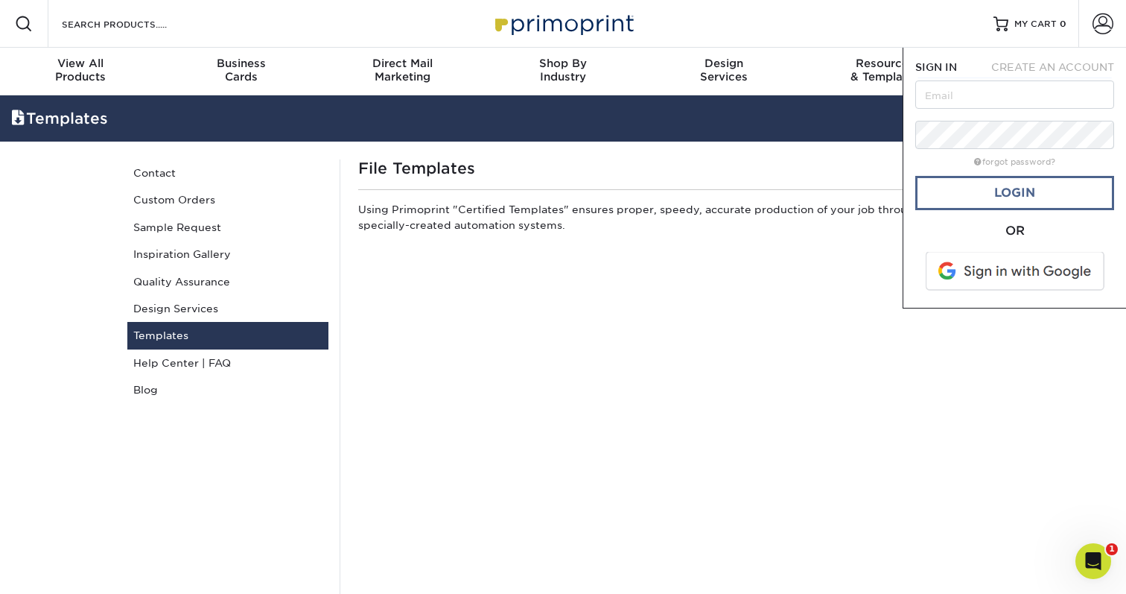
click at [962, 195] on link "Login" at bounding box center [1015, 193] width 199 height 34
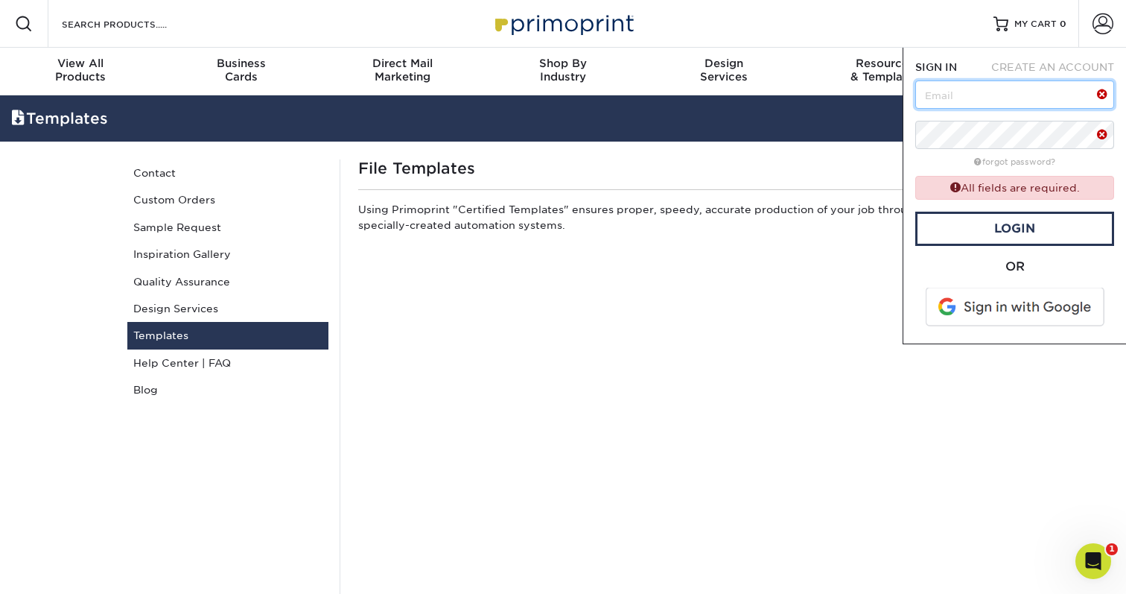
click at [953, 98] on input "text" at bounding box center [1015, 94] width 199 height 28
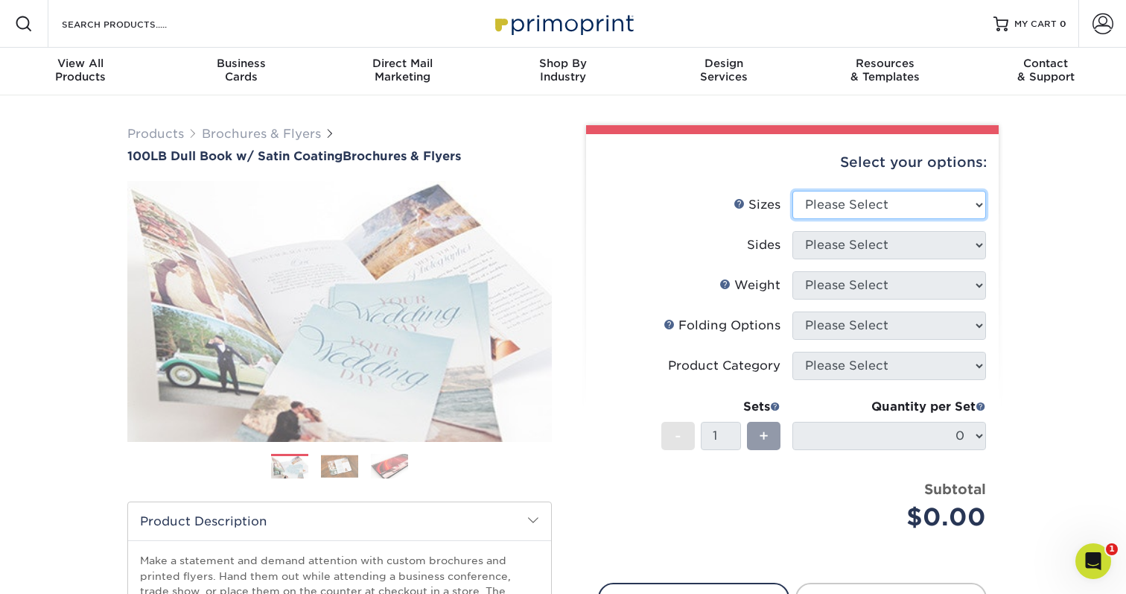
click at [837, 217] on select "Please Select 3.67" x 8.5" 3.67" x 8.5" 4" x 6" 4" x 8.5" 4" x 8.5" 4" x 9" 4" …" at bounding box center [890, 205] width 194 height 28
select select "4.00x6.00"
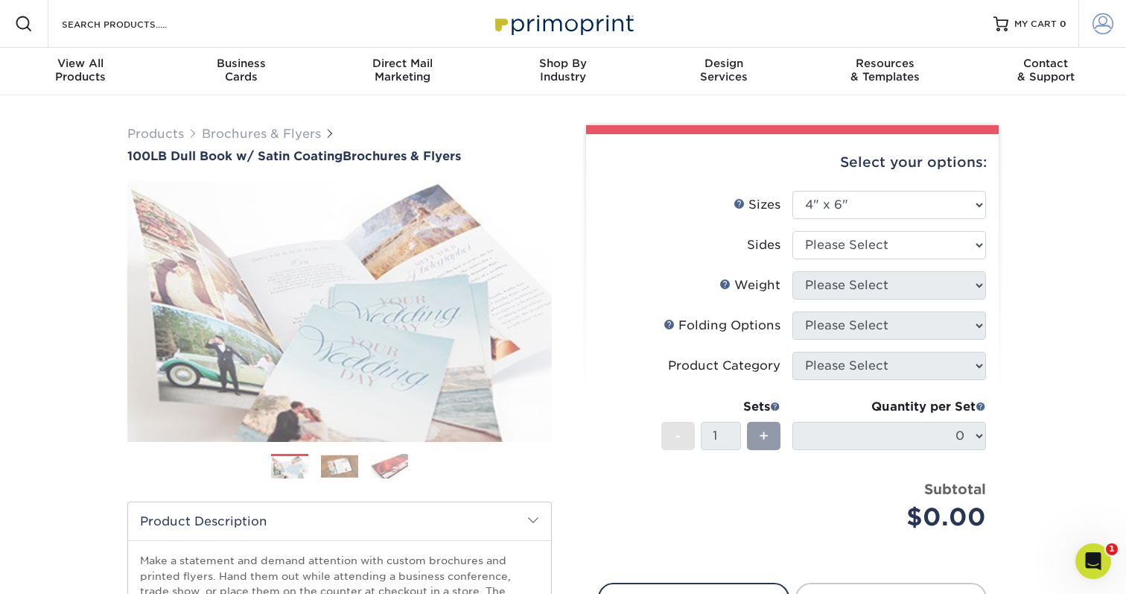
click at [1089, 12] on link "Account" at bounding box center [1103, 24] width 48 height 48
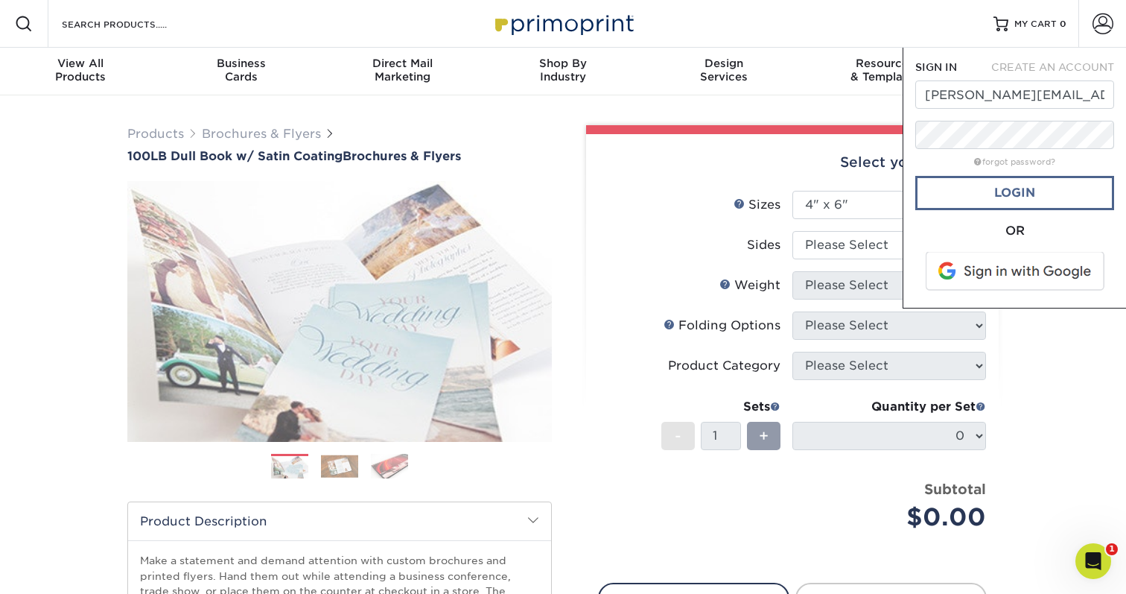
click at [997, 194] on link "Login" at bounding box center [1015, 193] width 199 height 34
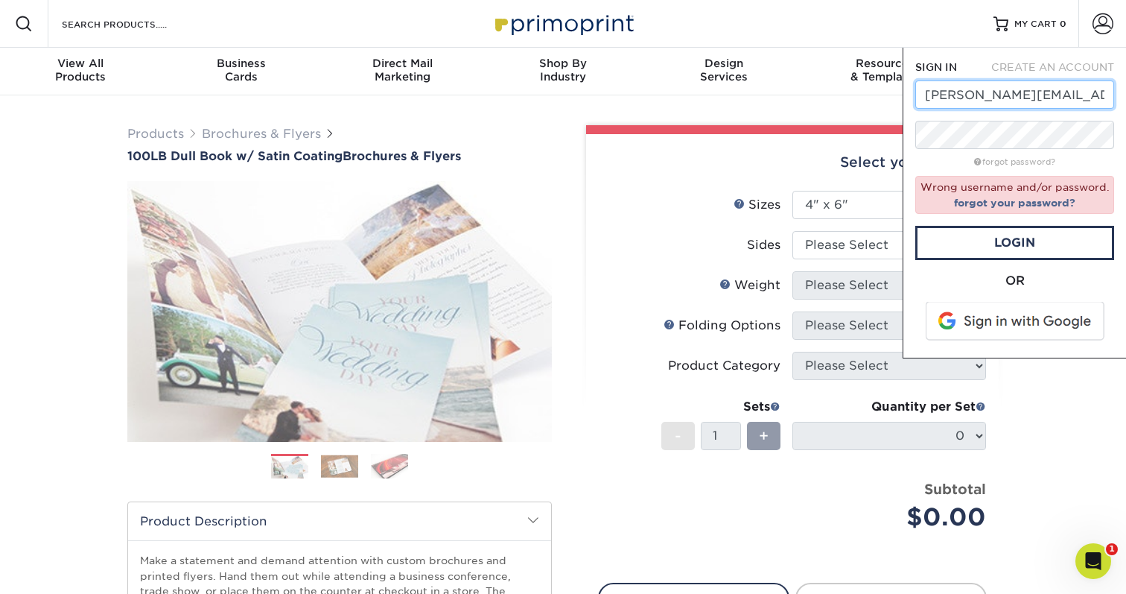
drag, startPoint x: 1073, startPoint y: 99, endPoint x: 1056, endPoint y: 99, distance: 16.4
click at [1056, 99] on input "phoebe@elsagedesings.com" at bounding box center [1015, 94] width 199 height 28
type input "phoebe@elsagedesigns.com"
click at [1033, 227] on link "Login" at bounding box center [1015, 243] width 199 height 34
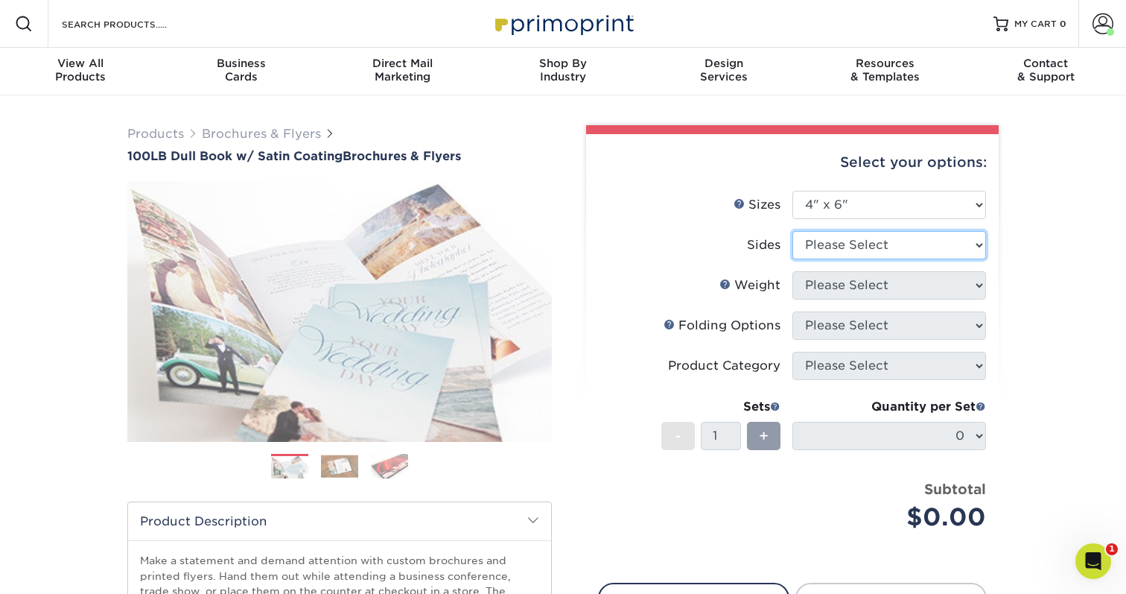
click at [856, 247] on select "Please Select Print Both Sides Print Front Only" at bounding box center [890, 245] width 194 height 28
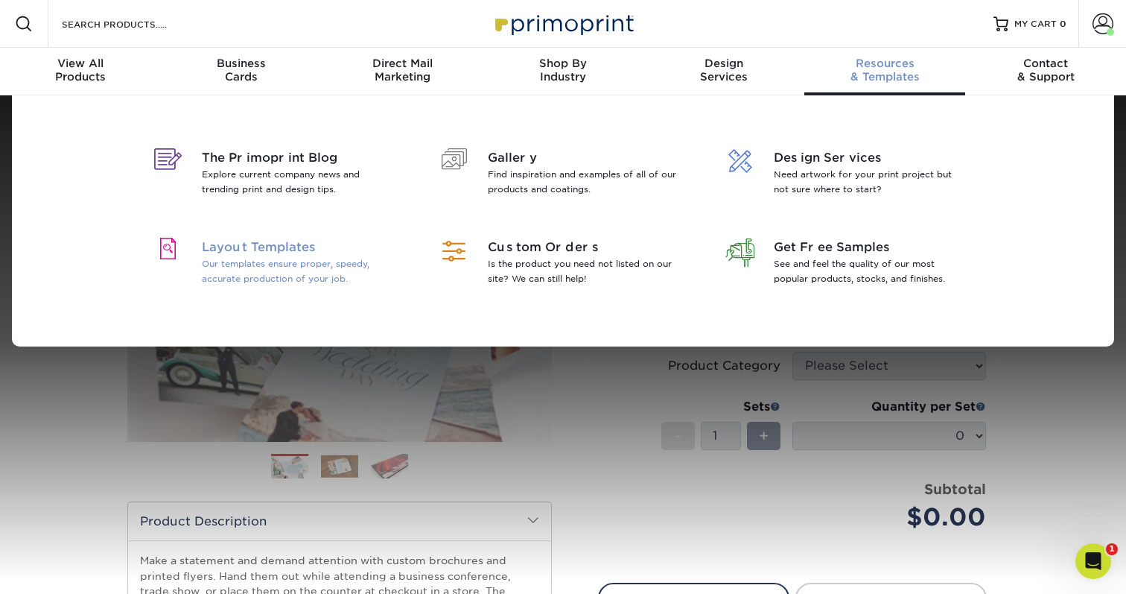
click at [282, 249] on span "Layout Templates" at bounding box center [298, 247] width 193 height 18
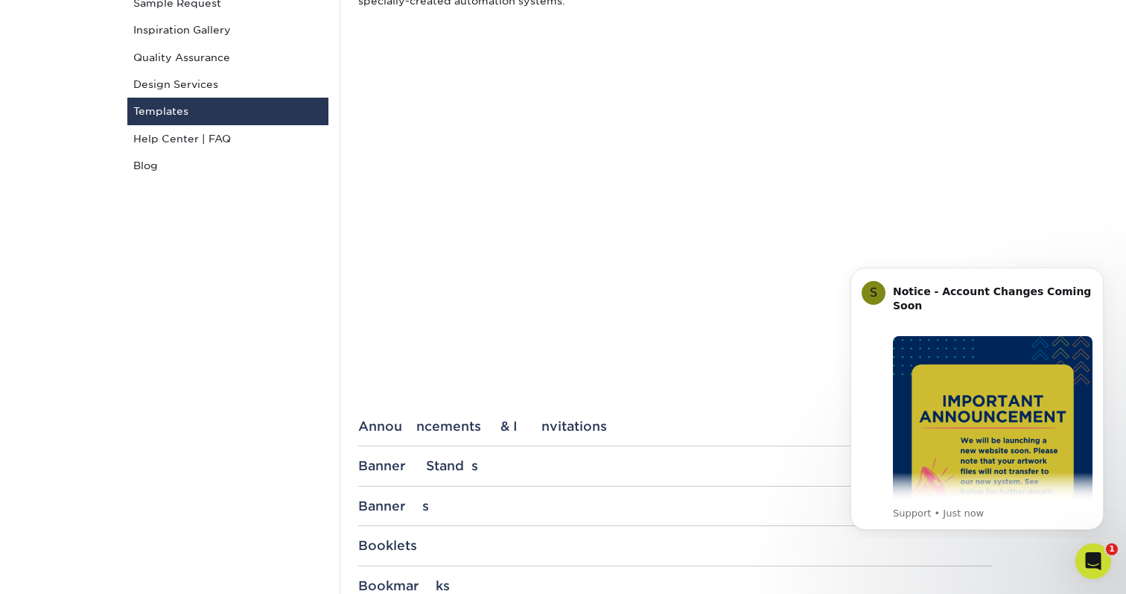
click at [1096, 275] on icon "Dismiss notification" at bounding box center [1100, 271] width 8 height 8
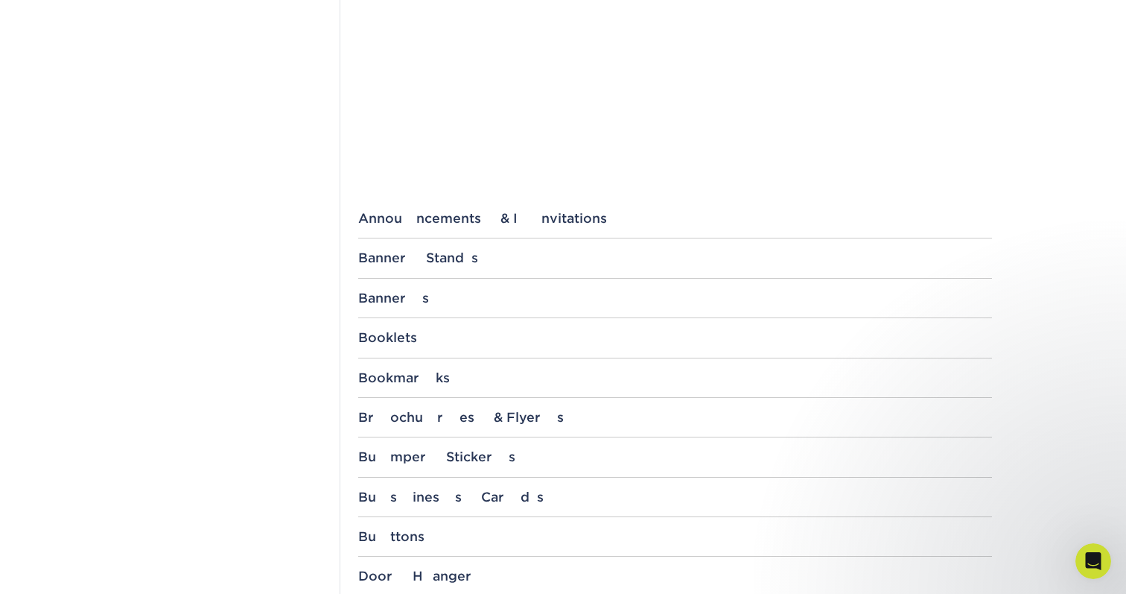
scroll to position [472, 0]
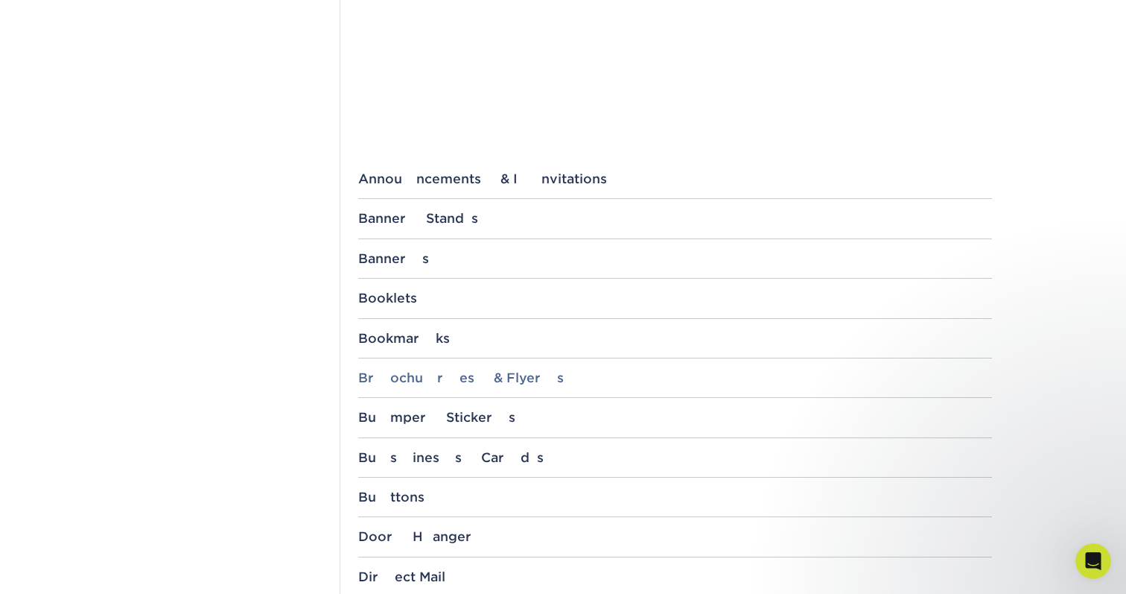
click at [437, 376] on div "Brochures & Flyers" at bounding box center [675, 377] width 634 height 15
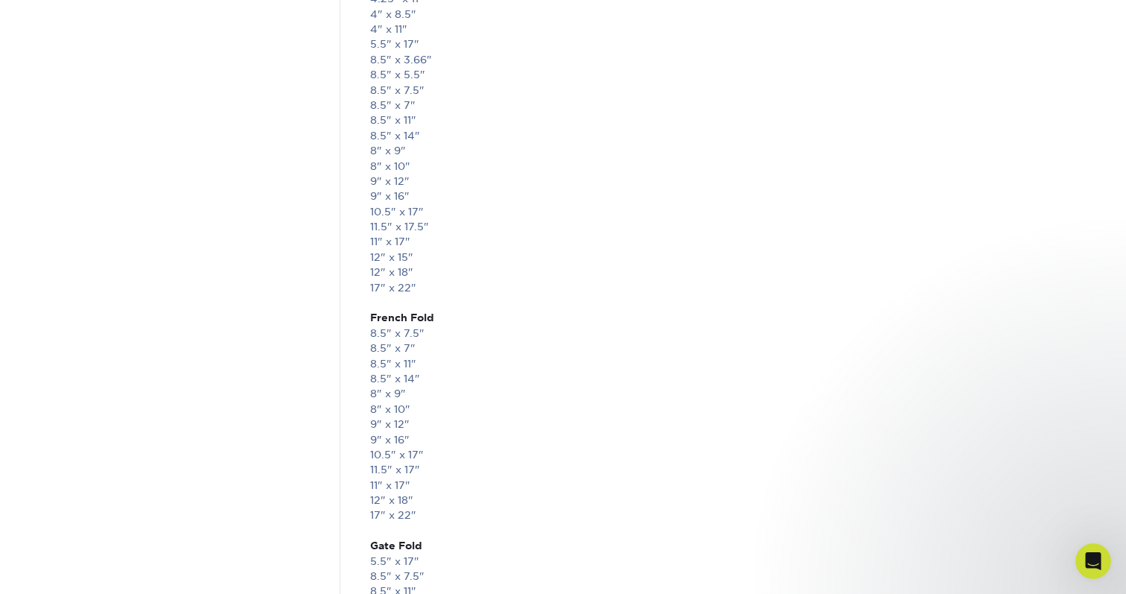
scroll to position [2014, 0]
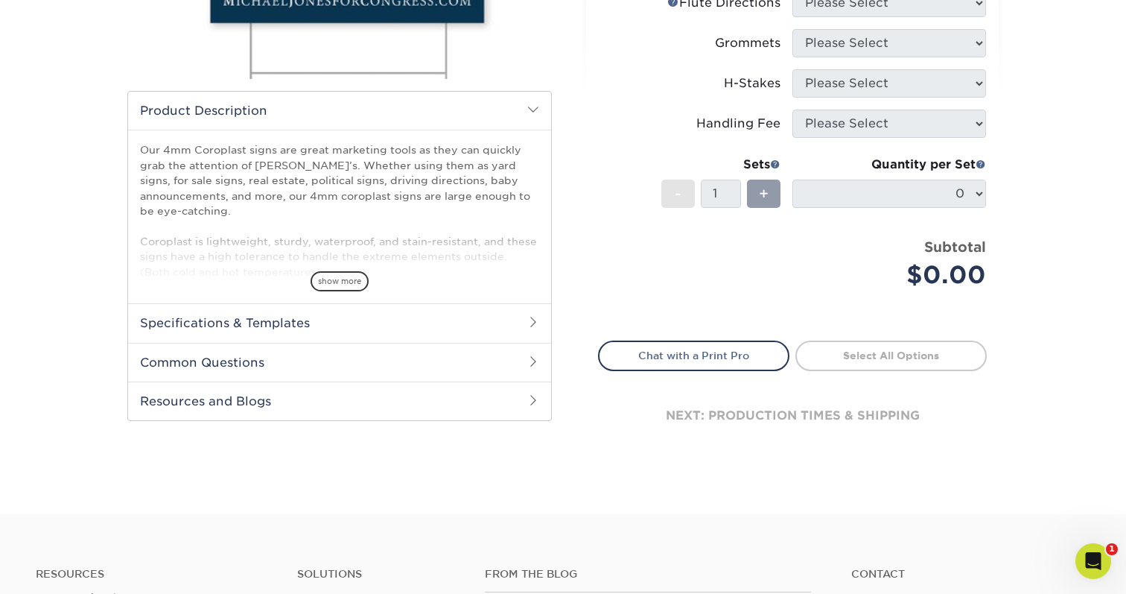
scroll to position [364, 0]
click at [315, 323] on h2 "Specifications & Templates" at bounding box center [339, 321] width 423 height 39
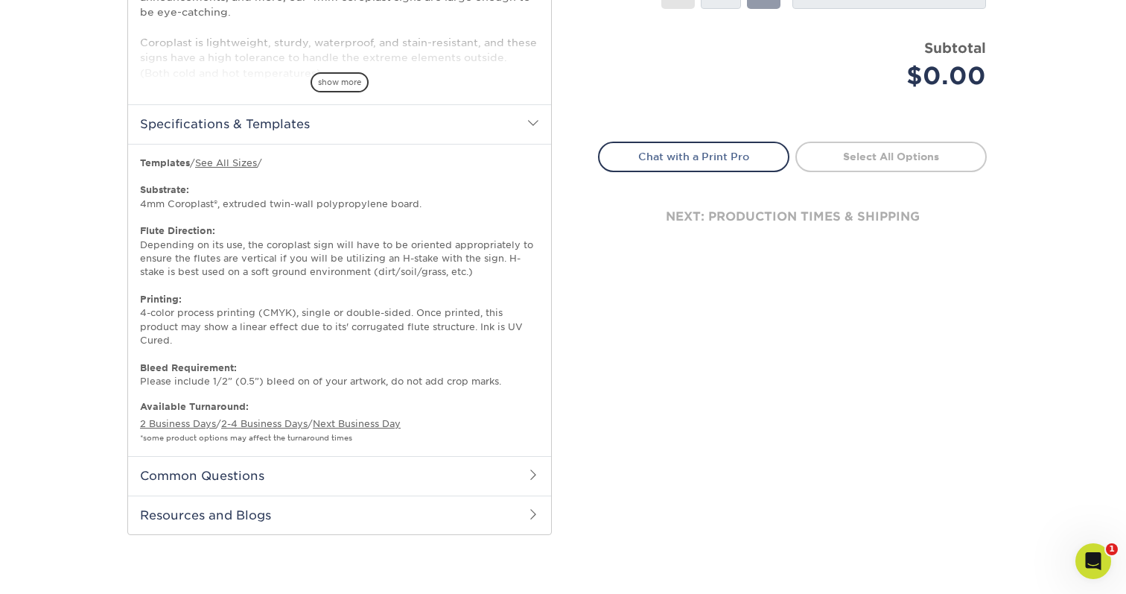
scroll to position [578, 0]
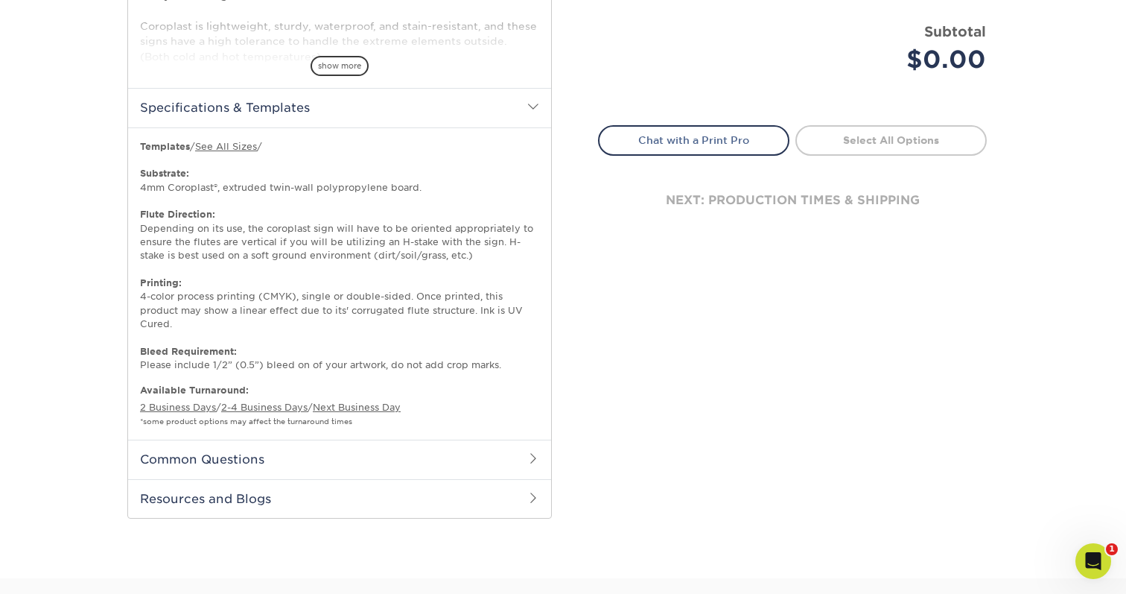
click at [167, 147] on b "Templates" at bounding box center [165, 146] width 50 height 11
click at [234, 146] on link "See All Sizes" at bounding box center [226, 146] width 62 height 11
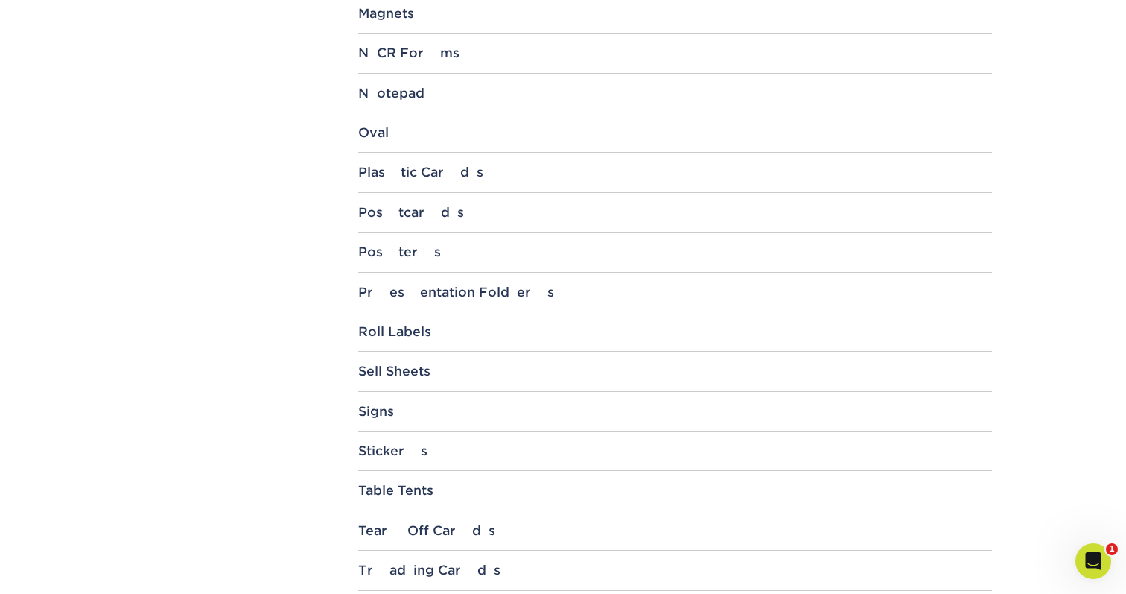
scroll to position [1438, 0]
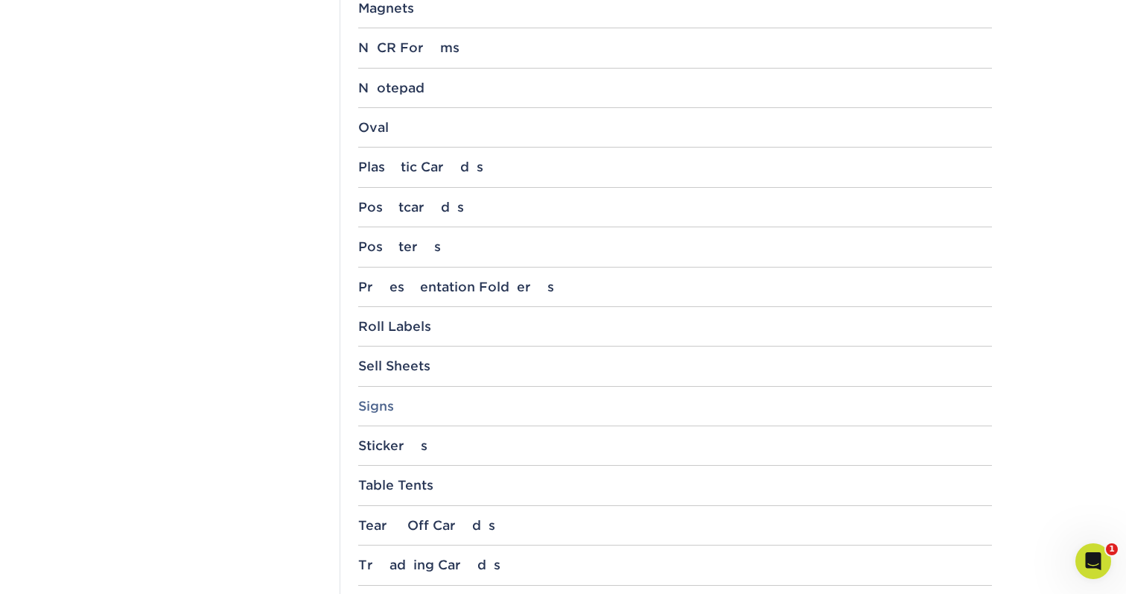
click at [377, 401] on div "Signs" at bounding box center [675, 406] width 634 height 15
click at [392, 454] on link "18" x 24"" at bounding box center [393, 460] width 47 height 12
click at [394, 485] on link "24" x 18"" at bounding box center [393, 491] width 47 height 12
